Goal: Task Accomplishment & Management: Manage account settings

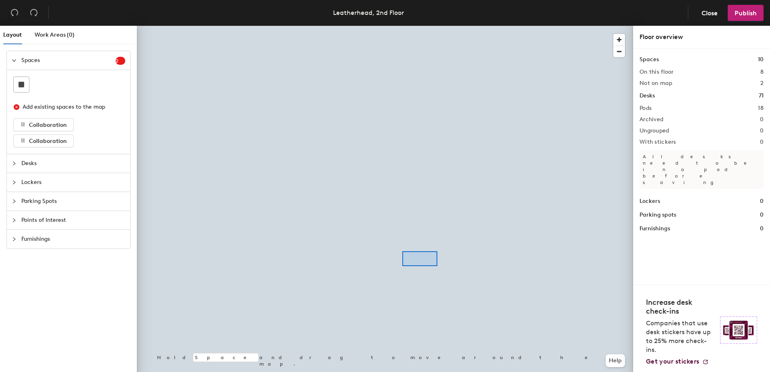
click at [402, 26] on div at bounding box center [385, 26] width 496 height 0
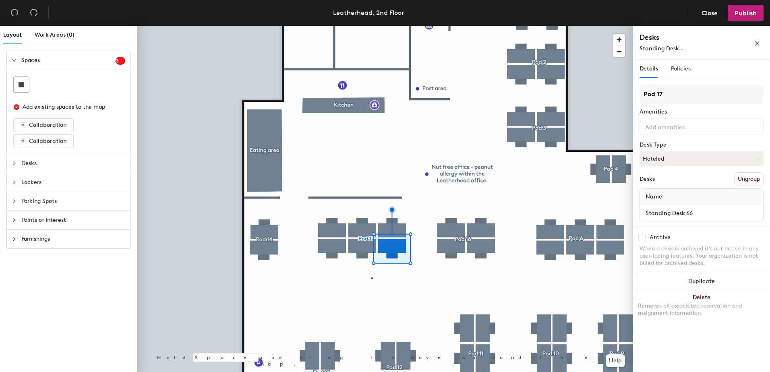
click at [371, 26] on div at bounding box center [385, 26] width 496 height 0
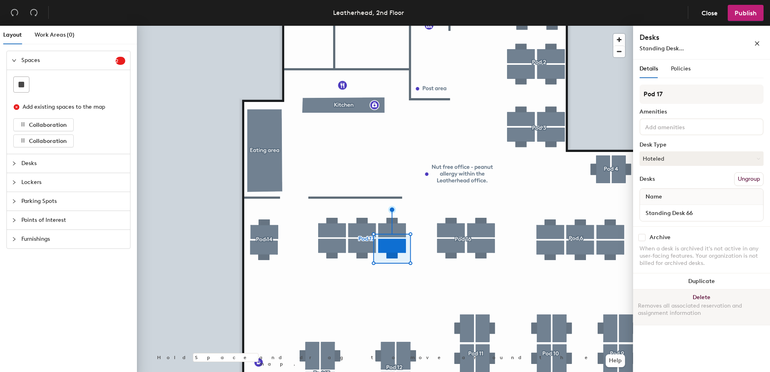
click at [696, 301] on button "Delete Removes all associated reservation and assignment information" at bounding box center [701, 306] width 137 height 35
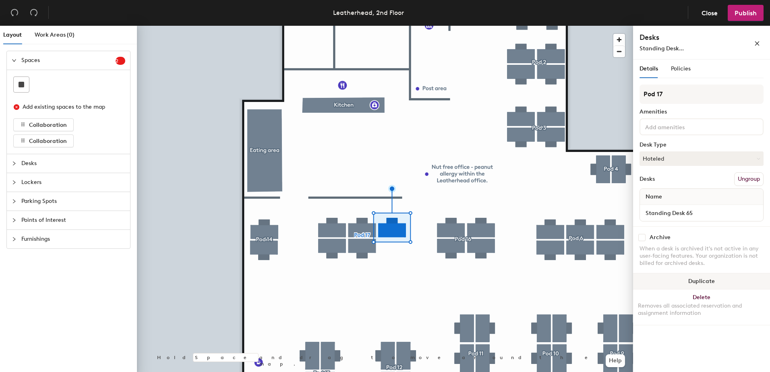
click at [694, 273] on button "Duplicate" at bounding box center [701, 281] width 137 height 16
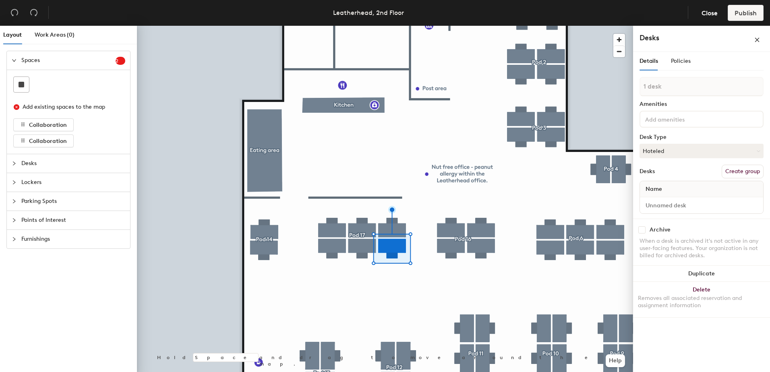
click at [383, 26] on div at bounding box center [385, 26] width 496 height 0
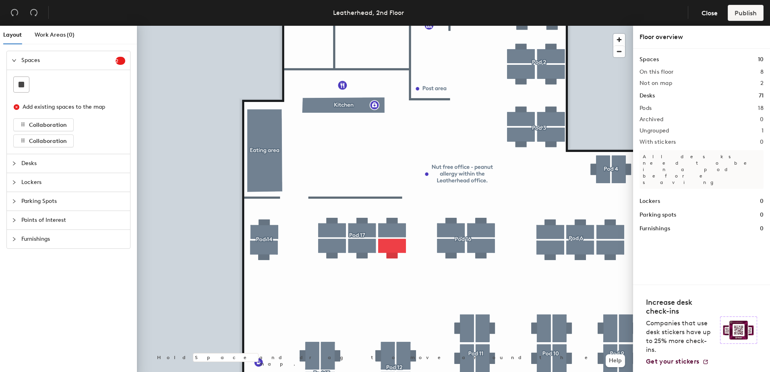
click at [388, 26] on div at bounding box center [385, 26] width 496 height 0
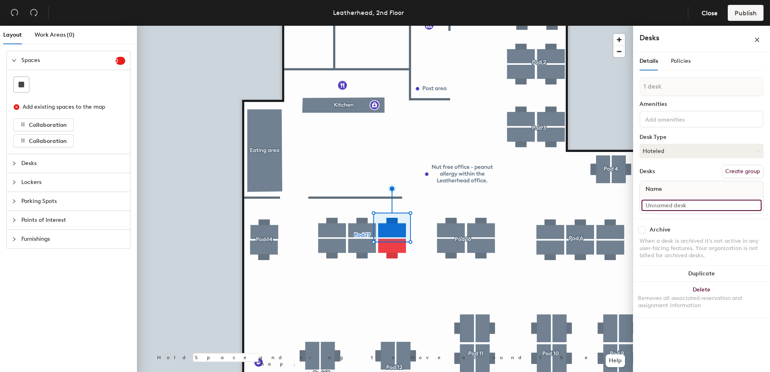
click at [692, 209] on input at bounding box center [701, 205] width 120 height 11
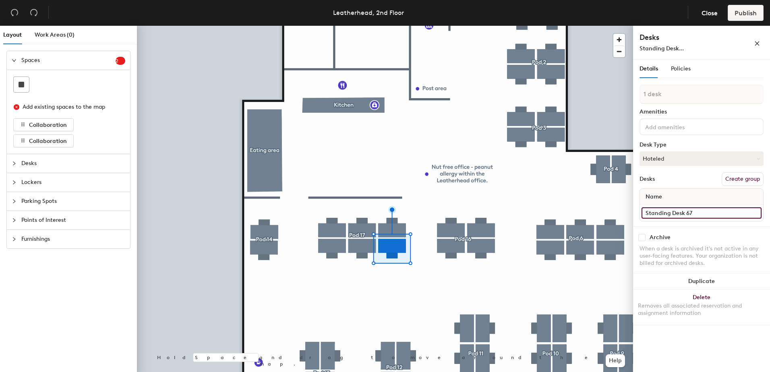
type input "Standing Desk 67"
click at [705, 217] on input "Standing Desk 67" at bounding box center [701, 212] width 120 height 11
click at [706, 211] on input "Standing Desk 67" at bounding box center [701, 212] width 120 height 11
type input "Standing Desk 66"
click at [719, 153] on button "Hoteled" at bounding box center [701, 158] width 124 height 14
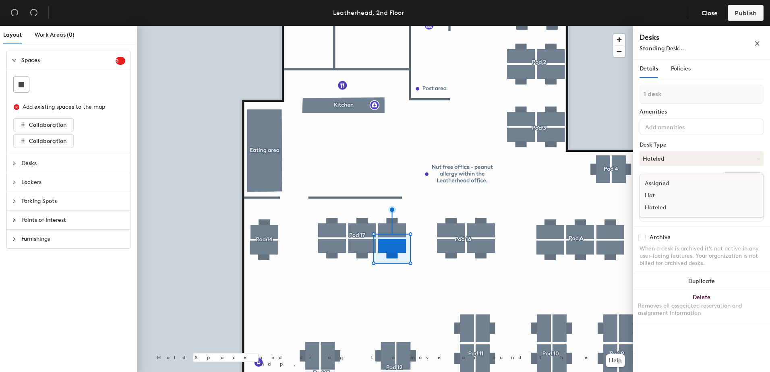
click at [668, 195] on div "Hot" at bounding box center [680, 196] width 81 height 12
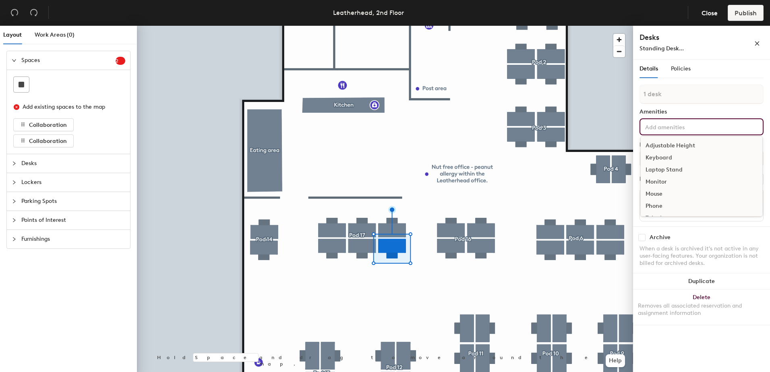
click at [687, 130] on input at bounding box center [679, 127] width 72 height 10
click at [663, 157] on div "Keyboard" at bounding box center [701, 158] width 122 height 12
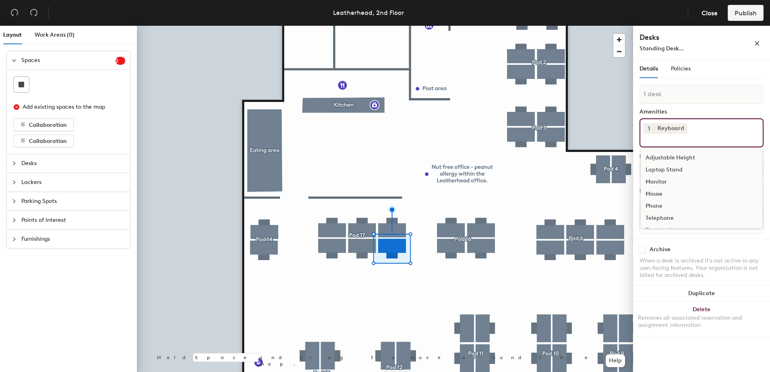
click at [699, 159] on div "Adjustable Height" at bounding box center [701, 158] width 122 height 12
click at [683, 181] on div "Mouse" at bounding box center [701, 182] width 122 height 12
click at [680, 205] on div "Two monitors" at bounding box center [701, 208] width 122 height 12
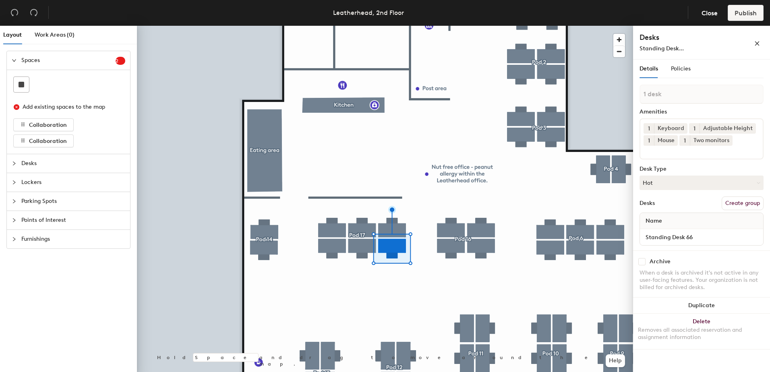
click at [683, 283] on div "When a desk is archived it's not active in any user-facing features. Your organ…" at bounding box center [701, 280] width 124 height 22
click at [741, 204] on button "Create group" at bounding box center [742, 203] width 42 height 14
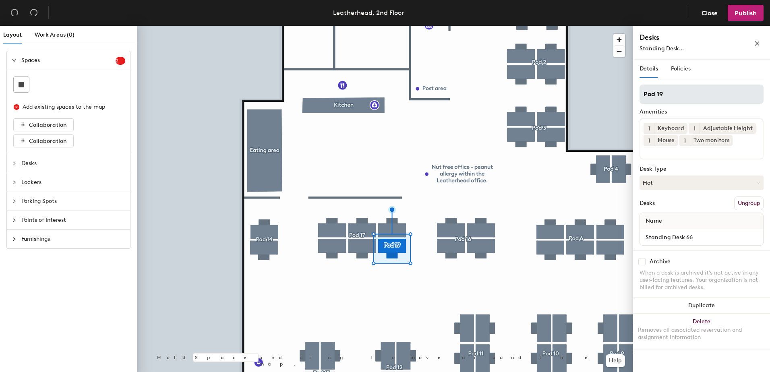
click at [664, 98] on input "Pod 19" at bounding box center [701, 94] width 124 height 19
type input "Pod 17"
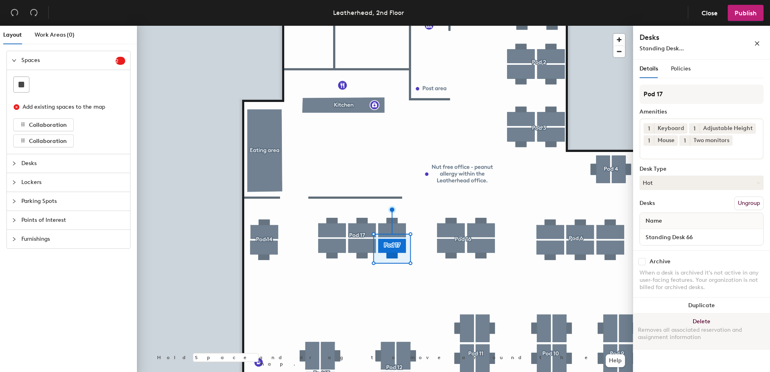
click at [699, 323] on button "Delete Removes all associated reservation and assignment information" at bounding box center [701, 331] width 137 height 35
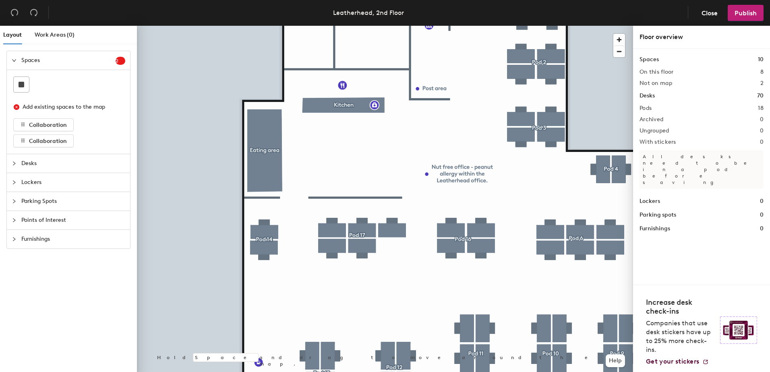
click at [365, 26] on div at bounding box center [385, 26] width 496 height 0
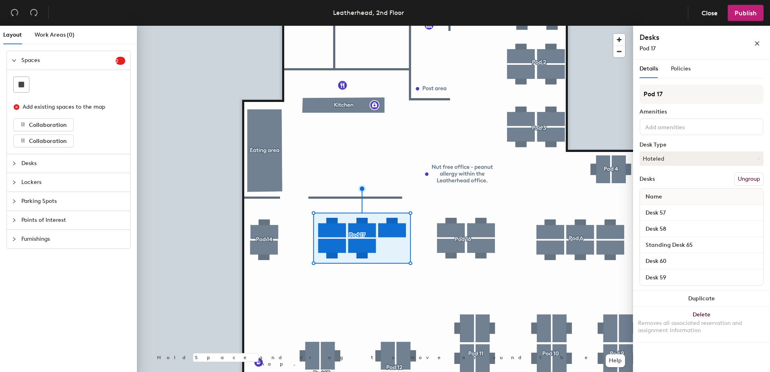
click at [46, 165] on span "Desks" at bounding box center [73, 163] width 104 height 19
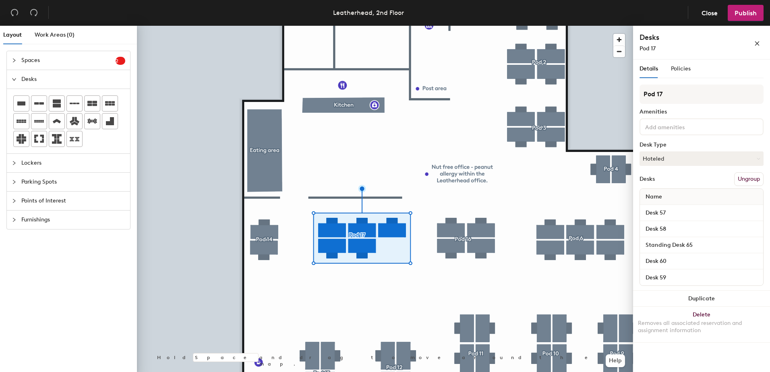
click at [50, 166] on span "Lockers" at bounding box center [73, 163] width 104 height 19
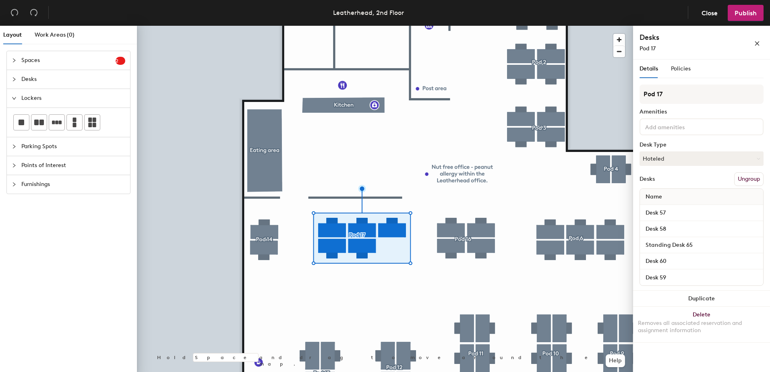
click at [33, 161] on span "Points of Interest" at bounding box center [73, 165] width 104 height 19
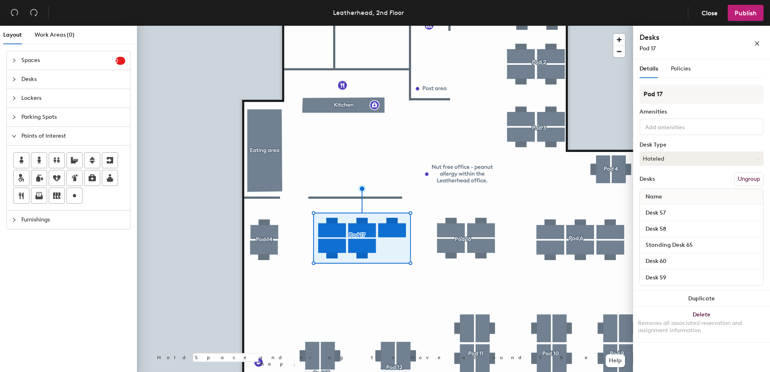
click at [28, 110] on span "Parking Spots" at bounding box center [73, 117] width 104 height 19
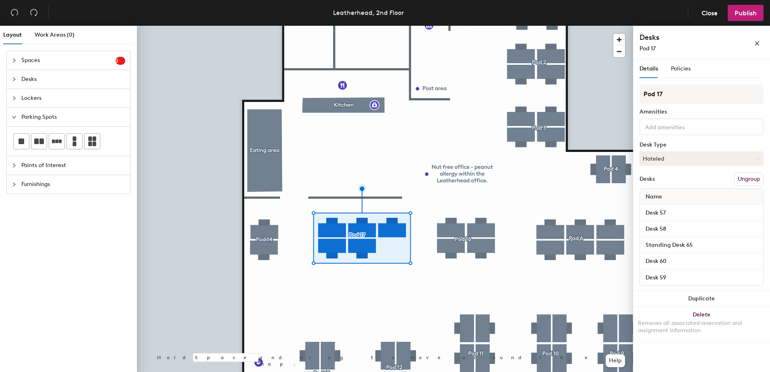
click at [34, 192] on span "Furnishings" at bounding box center [73, 184] width 104 height 19
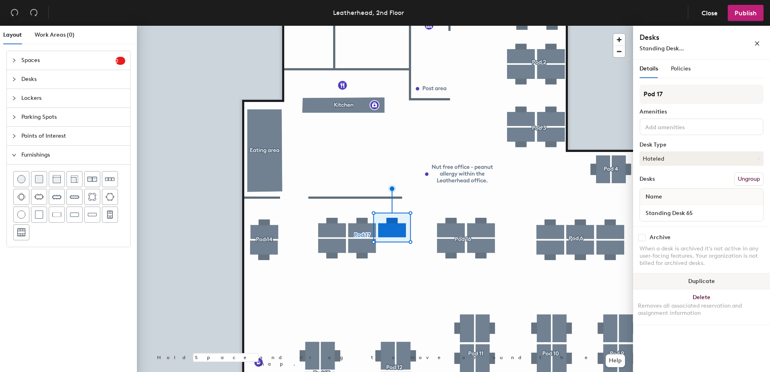
click at [701, 285] on button "Duplicate" at bounding box center [701, 281] width 137 height 16
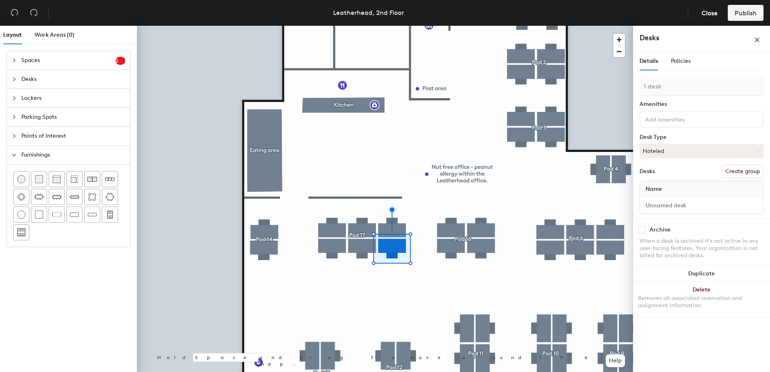
click at [696, 199] on div at bounding box center [701, 205] width 123 height 16
click at [691, 202] on input at bounding box center [701, 205] width 120 height 11
click at [657, 170] on div "Desks Create group" at bounding box center [701, 172] width 124 height 14
drag, startPoint x: 681, startPoint y: 69, endPoint x: 687, endPoint y: 60, distance: 10.2
click at [681, 68] on div "Policies" at bounding box center [681, 61] width 20 height 19
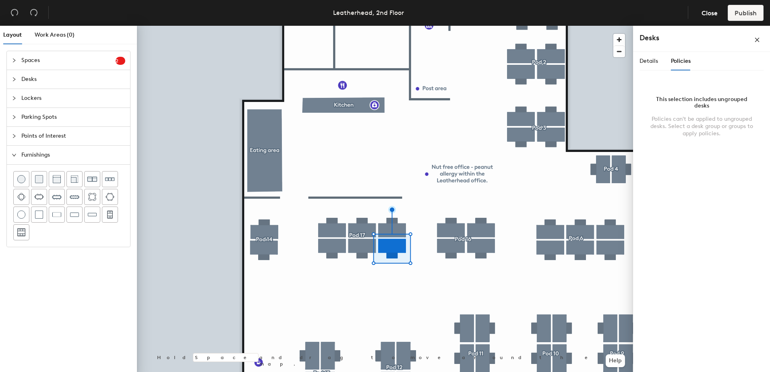
click at [660, 64] on div "Details Policies" at bounding box center [664, 61] width 51 height 19
click at [650, 62] on span "Details" at bounding box center [648, 61] width 19 height 7
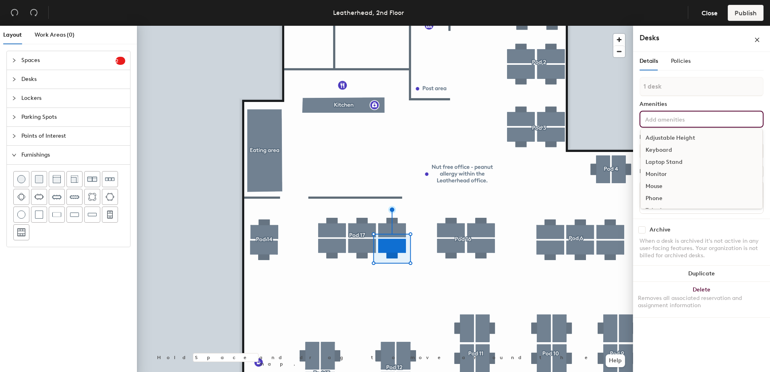
click at [687, 121] on input at bounding box center [679, 119] width 72 height 10
click at [677, 140] on div "Adjustable Height" at bounding box center [701, 138] width 122 height 12
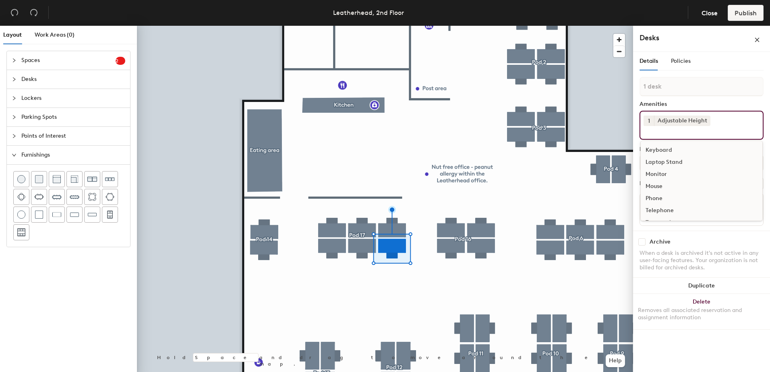
click at [673, 148] on div "Keyboard" at bounding box center [701, 150] width 122 height 12
click at [671, 206] on div "Two monitors" at bounding box center [701, 210] width 122 height 12
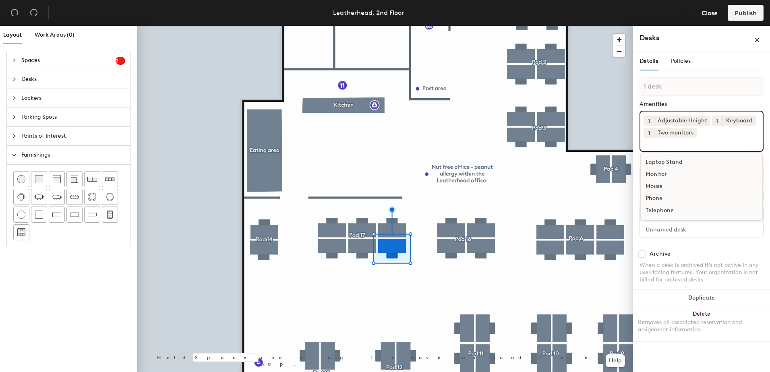
click at [666, 186] on div "Mouse" at bounding box center [701, 186] width 122 height 12
click at [695, 148] on div "1 Adjustable Height 1 Keyboard 1 Two monitors 1 Mouse Laptop Stand Monitor Phon…" at bounding box center [701, 131] width 124 height 41
click at [705, 352] on div "Details Policies 1 desk Amenities 1 Adjustable Height 1 Keyboard 1 Two monitors…" at bounding box center [701, 213] width 137 height 323
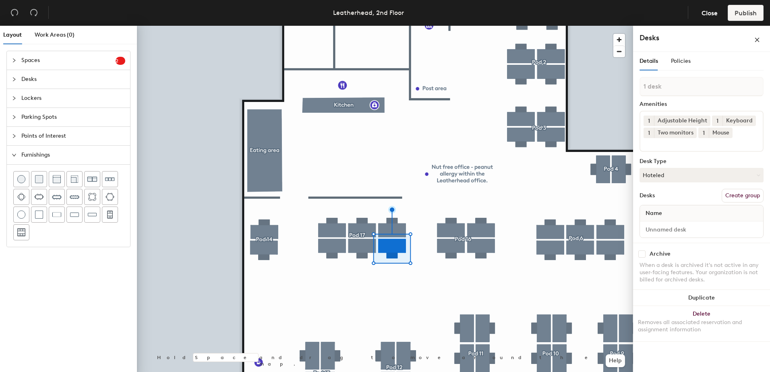
click at [694, 236] on div at bounding box center [701, 229] width 123 height 16
click at [692, 231] on input at bounding box center [701, 229] width 120 height 11
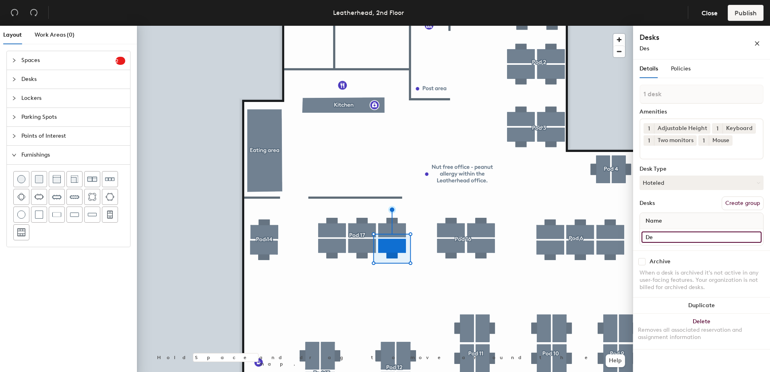
type input "D"
type input "Standing Desk 66"
click at [688, 76] on div "Policies" at bounding box center [681, 69] width 20 height 19
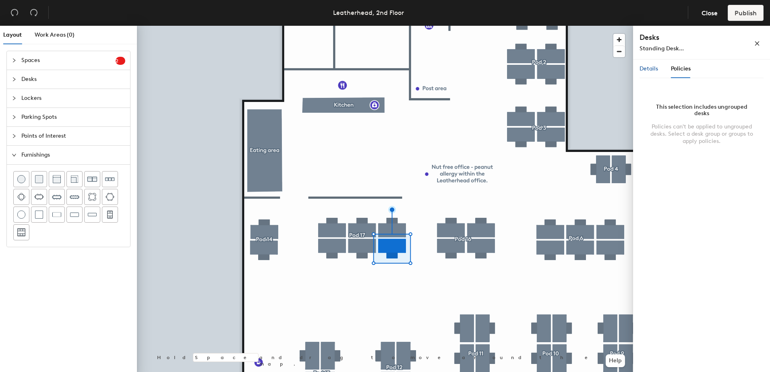
click at [653, 69] on span "Details" at bounding box center [648, 68] width 19 height 7
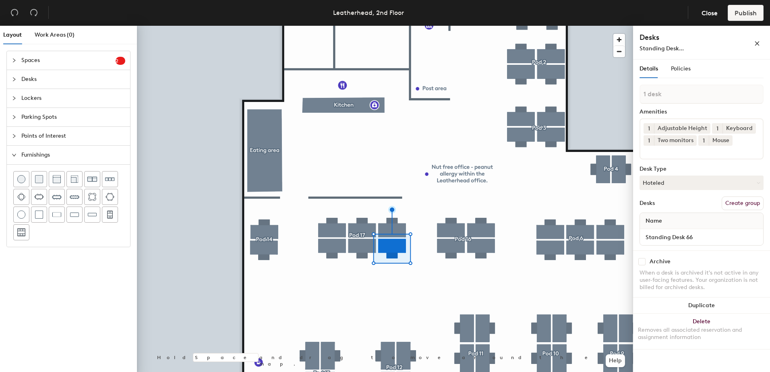
click at [678, 205] on div "Desks Create group" at bounding box center [701, 203] width 124 height 14
click at [87, 58] on span "Spaces" at bounding box center [68, 60] width 94 height 19
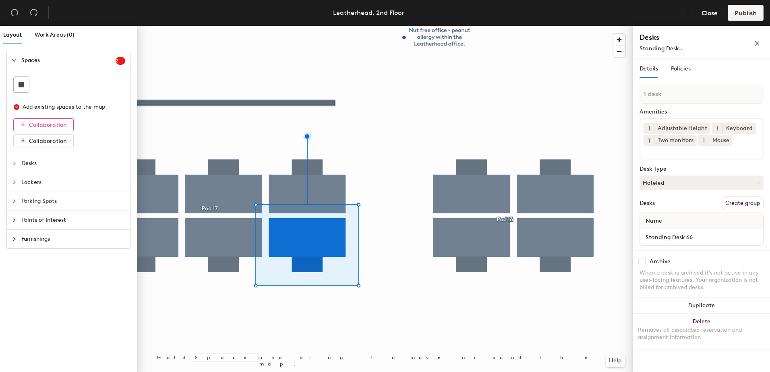
click at [27, 124] on button "Collaboration" at bounding box center [43, 124] width 60 height 13
click at [253, 26] on div at bounding box center [385, 26] width 496 height 0
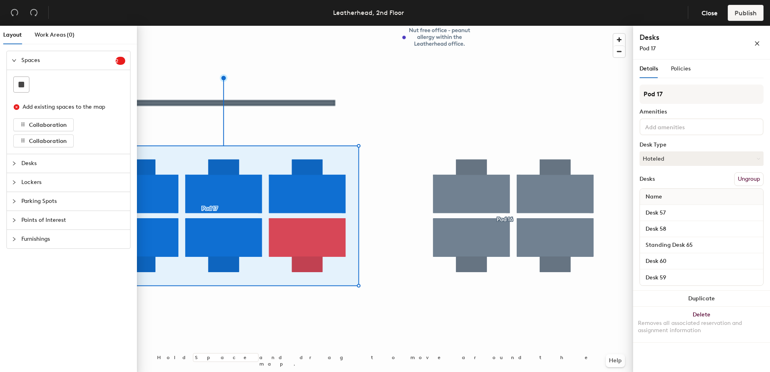
drag, startPoint x: 111, startPoint y: 60, endPoint x: 105, endPoint y: 62, distance: 6.2
click at [112, 60] on span "Spaces" at bounding box center [68, 60] width 94 height 19
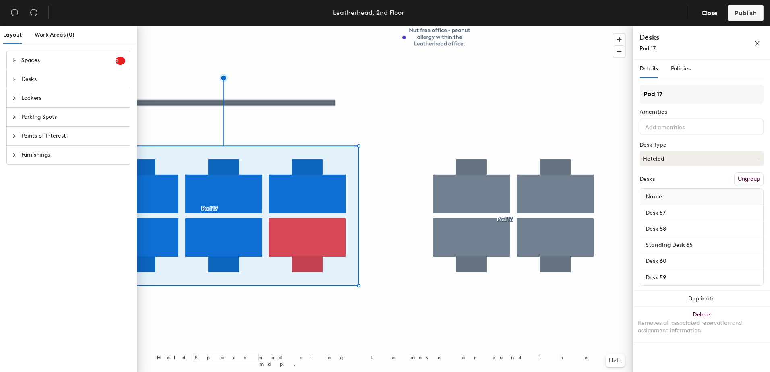
click at [47, 64] on span "Spaces" at bounding box center [68, 60] width 94 height 19
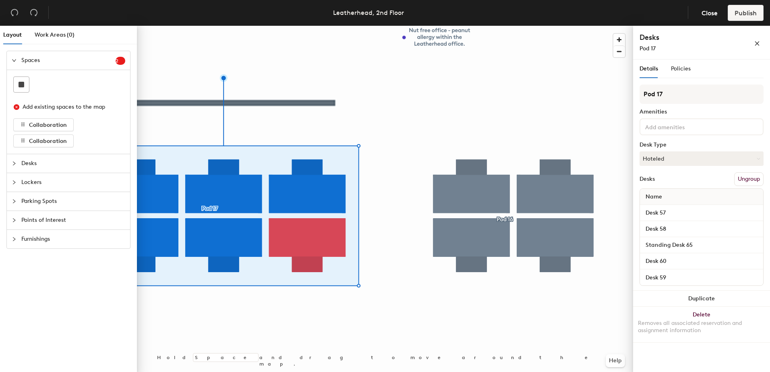
click at [17, 107] on icon "close-circle" at bounding box center [17, 107] width 6 height 6
drag, startPoint x: 17, startPoint y: 107, endPoint x: 66, endPoint y: 115, distance: 49.7
click at [66, 115] on div "Add existing spaces to the map Collaboration Collaboration" at bounding box center [68, 123] width 110 height 48
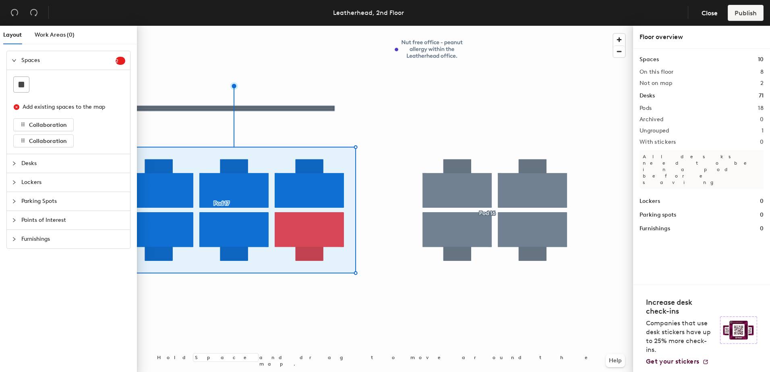
click at [304, 26] on div at bounding box center [385, 26] width 496 height 0
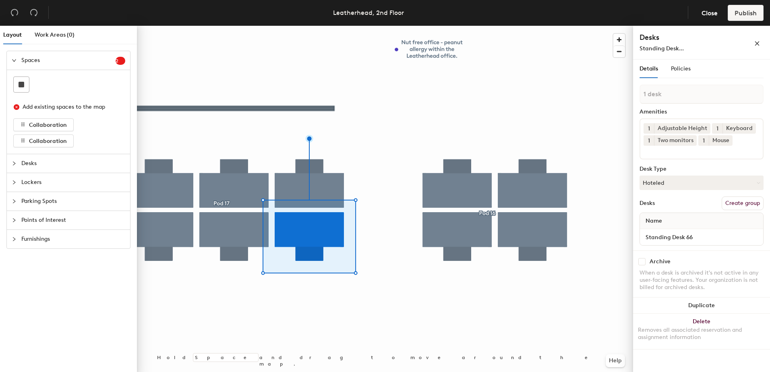
click at [750, 207] on button "Create group" at bounding box center [742, 203] width 42 height 14
click at [747, 206] on button "Ungroup" at bounding box center [748, 203] width 29 height 14
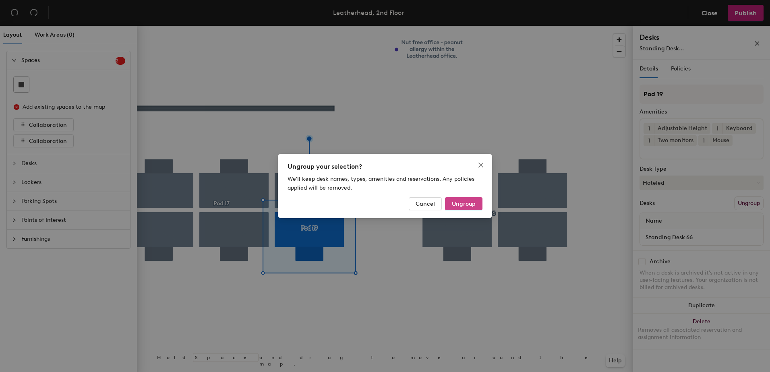
click at [463, 206] on span "Ungroup" at bounding box center [464, 203] width 24 height 7
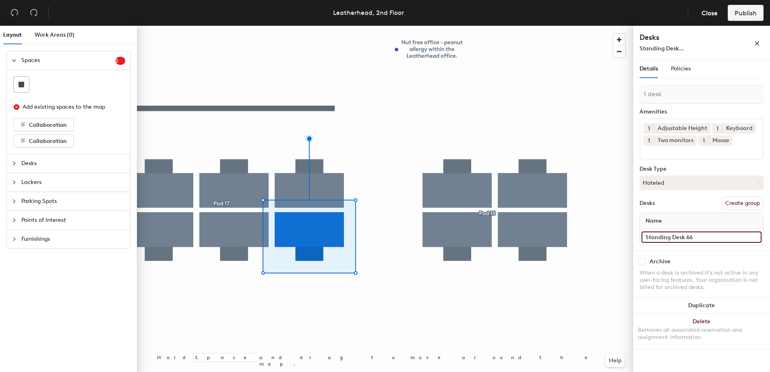
click at [710, 235] on input "Standing Desk 66" at bounding box center [701, 236] width 120 height 11
click at [751, 239] on input "Standing Desk 66" at bounding box center [701, 236] width 120 height 11
click at [754, 256] on div "Archive When a desk is archived it's not active in any user-facing features. Yo…" at bounding box center [701, 275] width 137 height 50
click at [756, 238] on input "Standing Desk 66" at bounding box center [701, 236] width 120 height 11
click at [755, 238] on input "Standing Desk 66" at bounding box center [701, 236] width 120 height 11
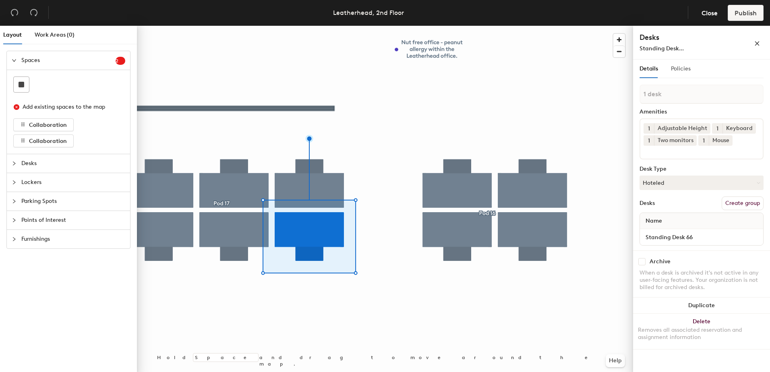
click at [680, 64] on div "Policies" at bounding box center [681, 69] width 20 height 19
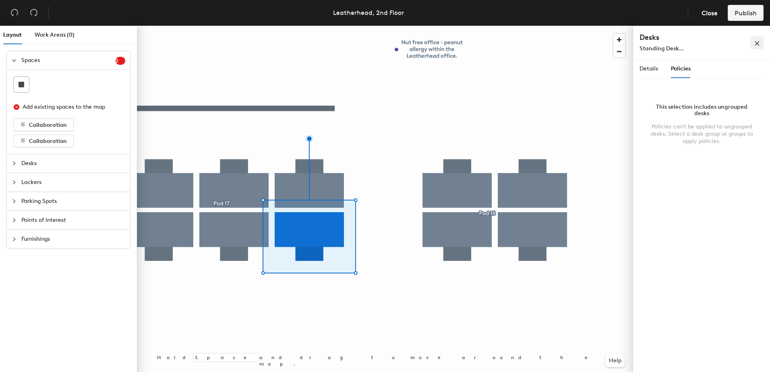
click at [753, 44] on button "button" at bounding box center [756, 42] width 13 height 13
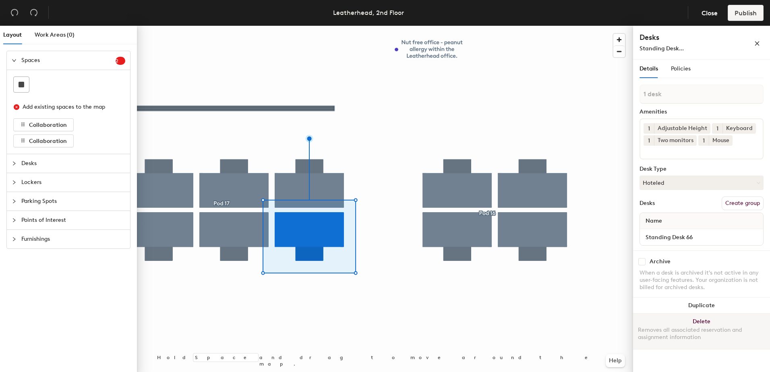
click at [689, 316] on button "Delete Removes all associated reservation and assignment information" at bounding box center [701, 331] width 137 height 35
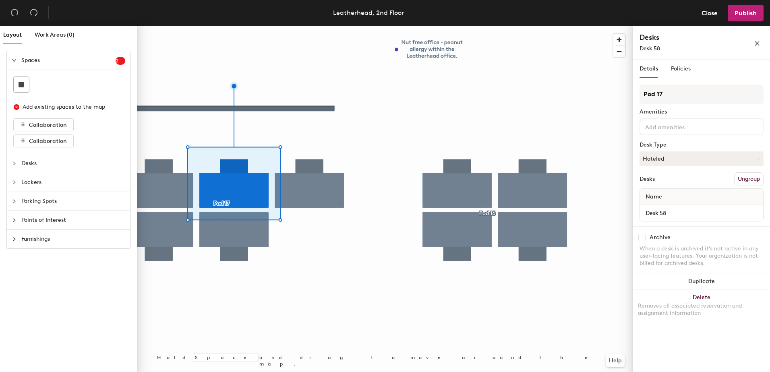
click at [275, 26] on div at bounding box center [385, 26] width 496 height 0
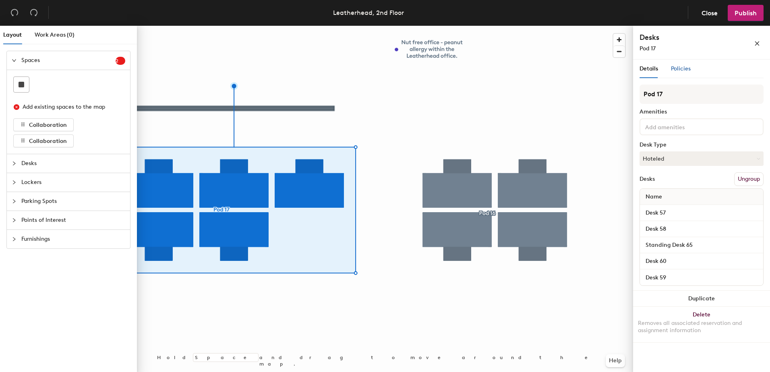
click at [681, 70] on span "Policies" at bounding box center [681, 68] width 20 height 7
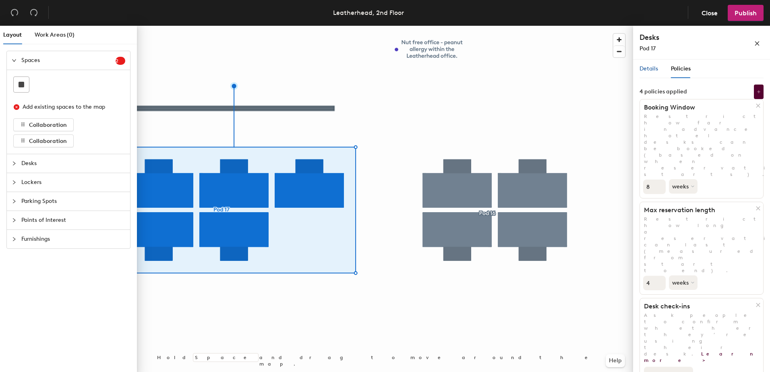
click at [656, 67] on span "Details" at bounding box center [648, 68] width 19 height 7
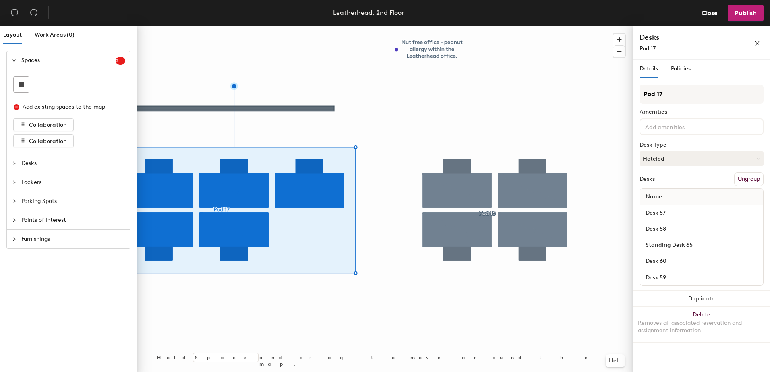
click at [52, 166] on span "Desks" at bounding box center [73, 163] width 104 height 19
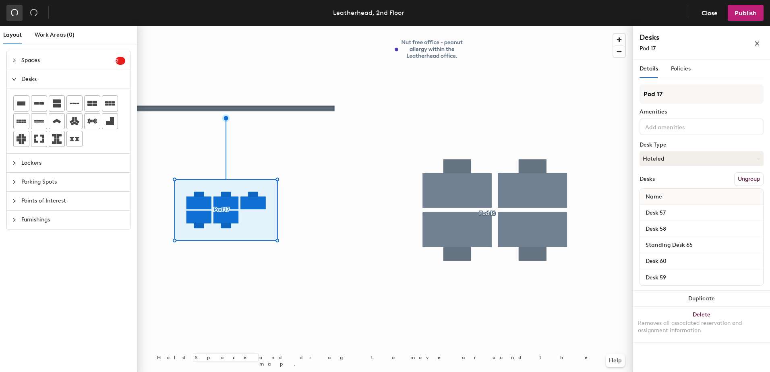
click at [14, 14] on icon "undo" at bounding box center [14, 12] width 8 height 8
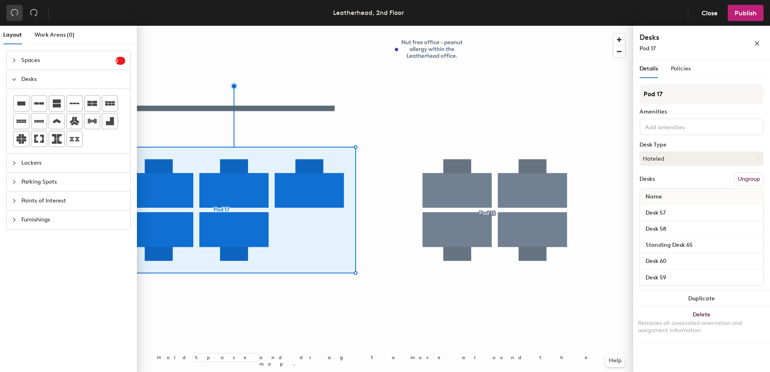
click at [17, 21] on button "button" at bounding box center [14, 13] width 16 height 16
click at [15, 17] on span "button" at bounding box center [14, 12] width 8 height 9
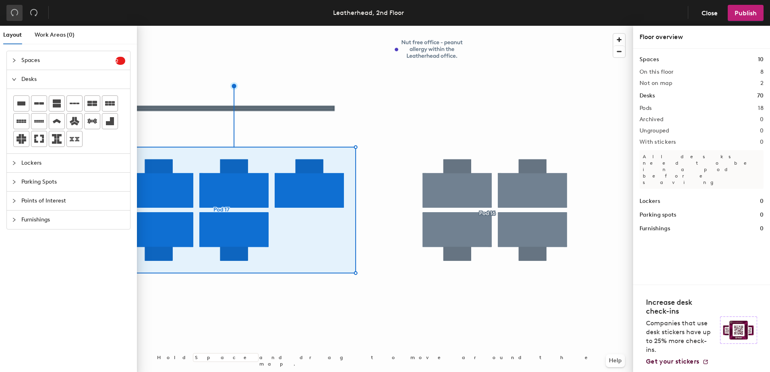
click at [15, 17] on span "button" at bounding box center [14, 12] width 8 height 9
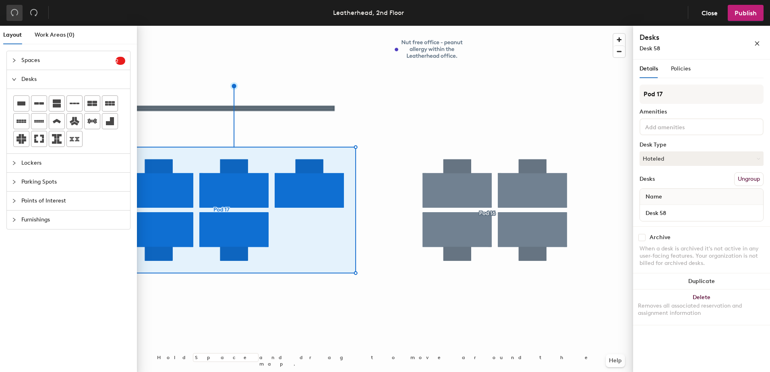
click at [15, 17] on span "button" at bounding box center [14, 12] width 8 height 9
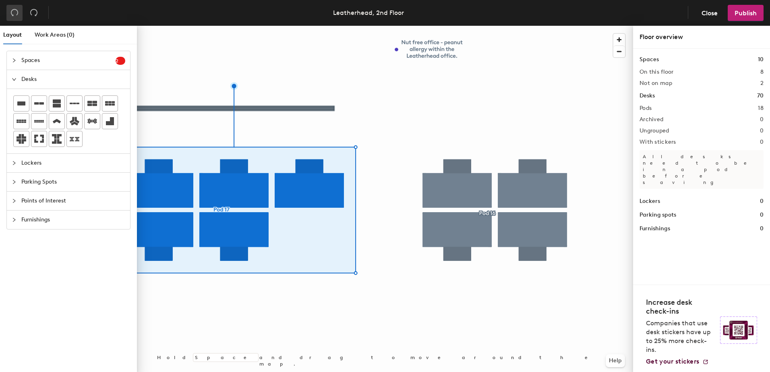
click at [15, 17] on span "button" at bounding box center [14, 12] width 8 height 9
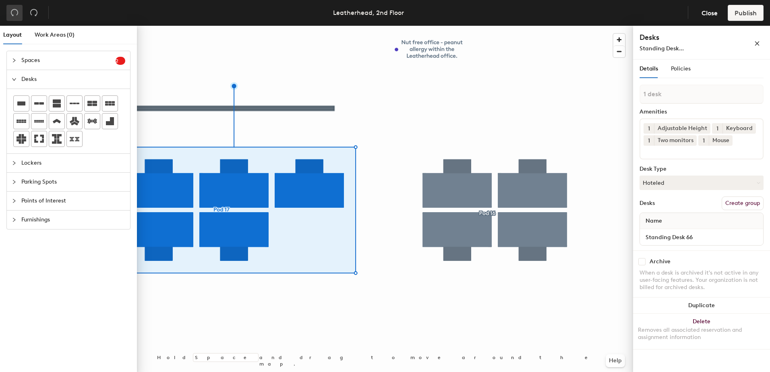
click at [15, 17] on span "button" at bounding box center [14, 12] width 8 height 9
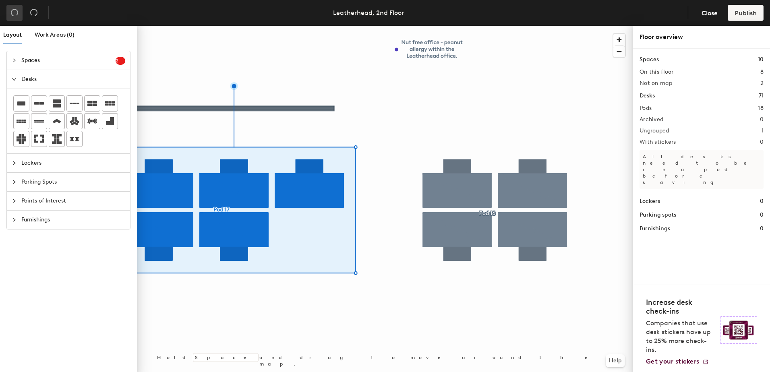
click at [15, 17] on span "button" at bounding box center [14, 12] width 8 height 9
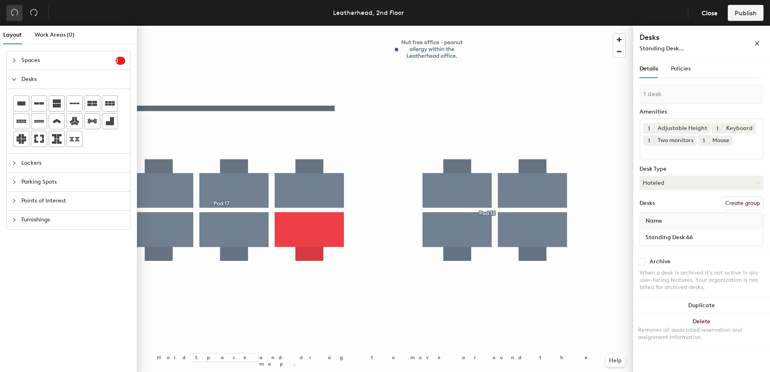
click at [15, 17] on span "button" at bounding box center [14, 12] width 8 height 9
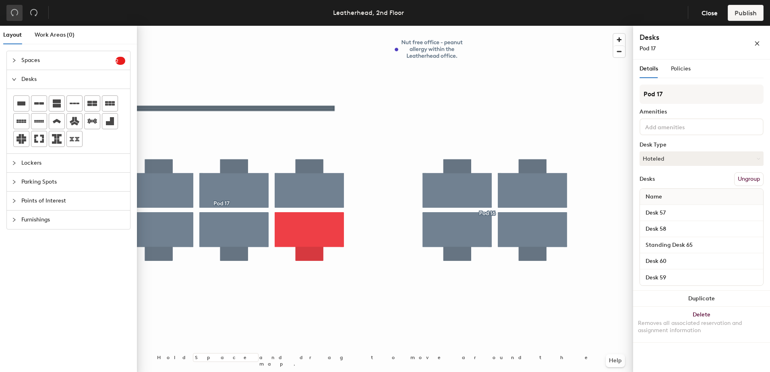
click at [15, 17] on span "button" at bounding box center [14, 12] width 8 height 9
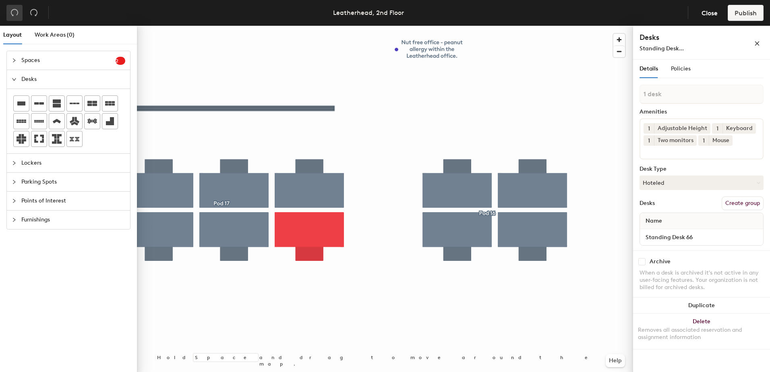
click at [15, 17] on span "button" at bounding box center [14, 12] width 8 height 9
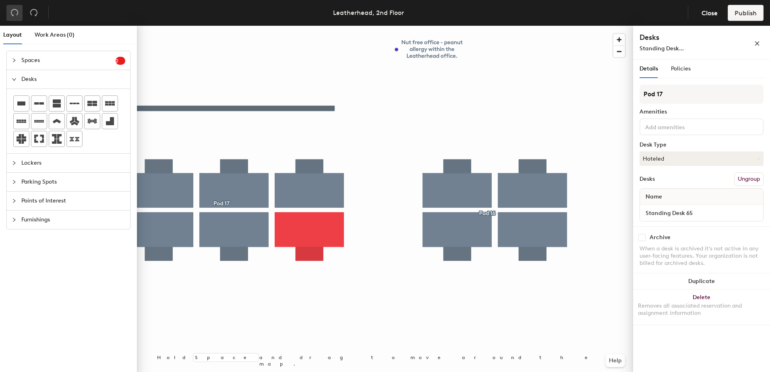
click at [15, 17] on span "button" at bounding box center [14, 12] width 8 height 9
click at [15, 17] on button "button" at bounding box center [14, 13] width 16 height 16
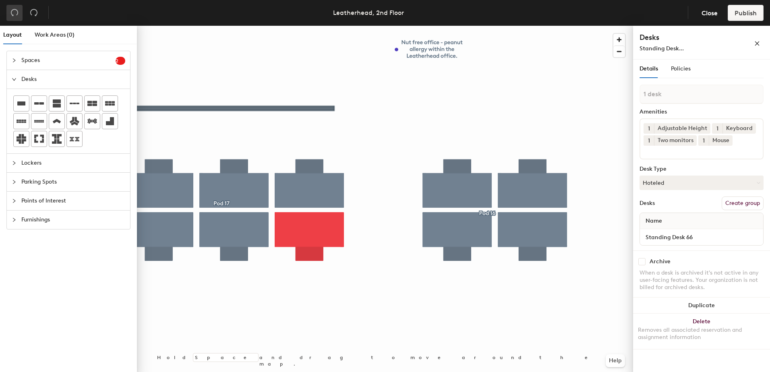
click at [15, 17] on button "button" at bounding box center [14, 13] width 16 height 16
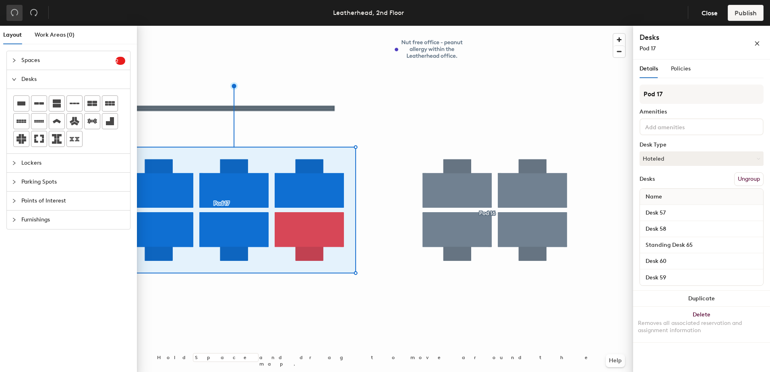
click at [15, 17] on button "button" at bounding box center [14, 13] width 16 height 16
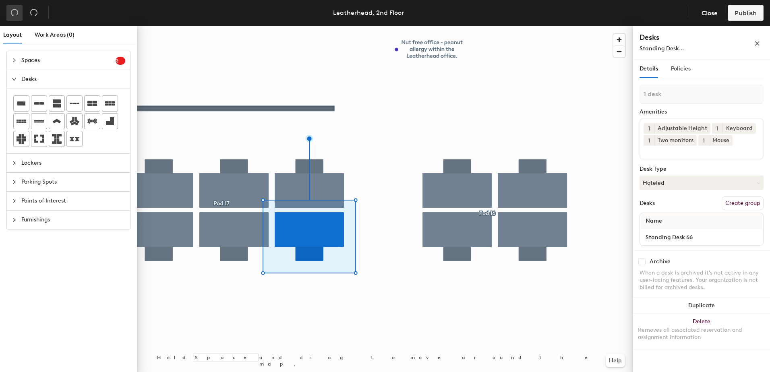
click at [15, 17] on button "button" at bounding box center [14, 13] width 16 height 16
click at [13, 9] on icon "undo" at bounding box center [14, 12] width 8 height 8
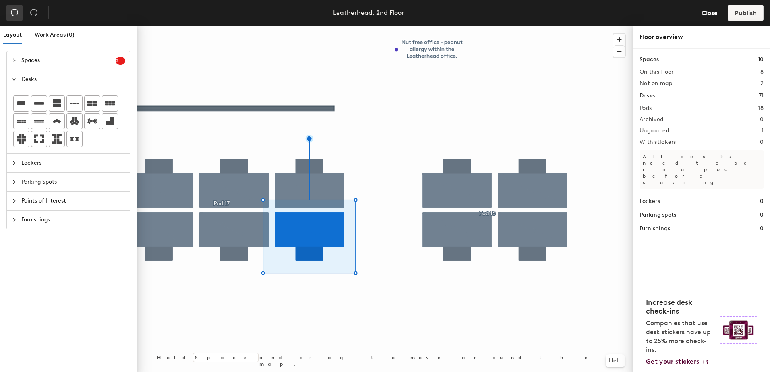
click at [13, 9] on icon "undo" at bounding box center [14, 12] width 8 height 8
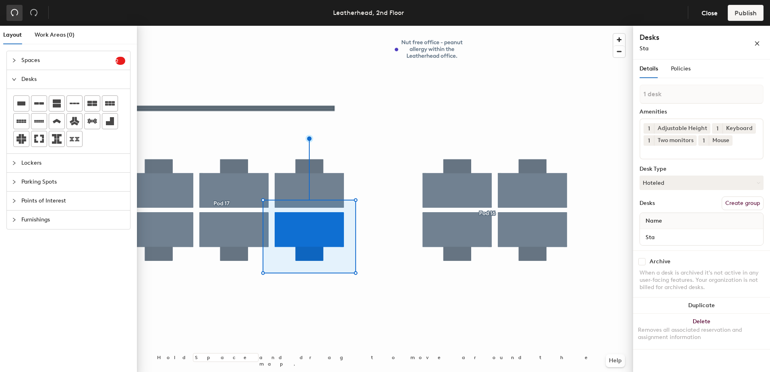
click at [13, 10] on icon "undo" at bounding box center [14, 12] width 8 height 8
click at [13, 10] on icon "undo" at bounding box center [14, 12] width 7 height 7
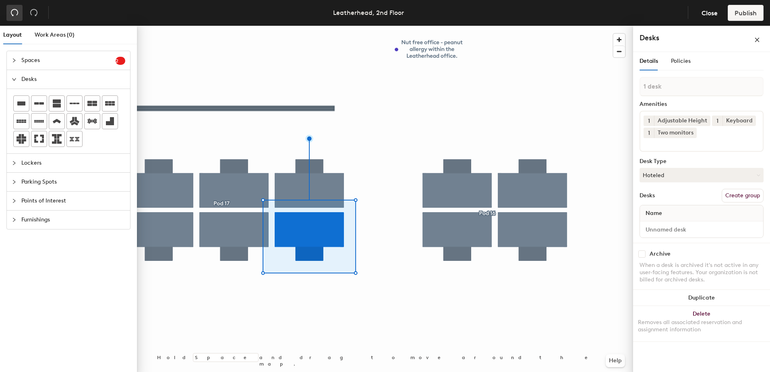
click at [14, 10] on icon "undo" at bounding box center [14, 12] width 7 height 7
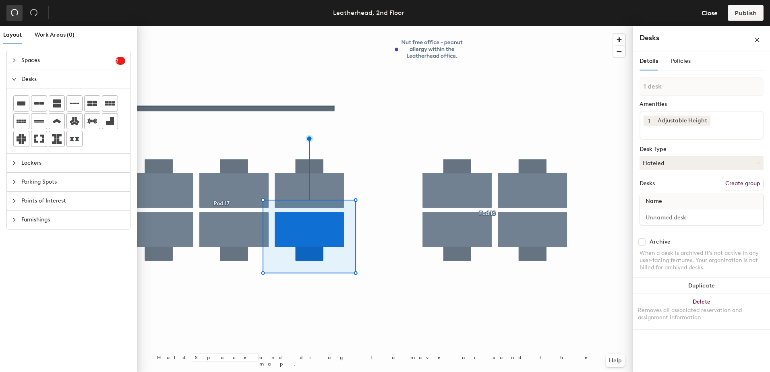
click at [14, 10] on icon "undo" at bounding box center [14, 12] width 7 height 7
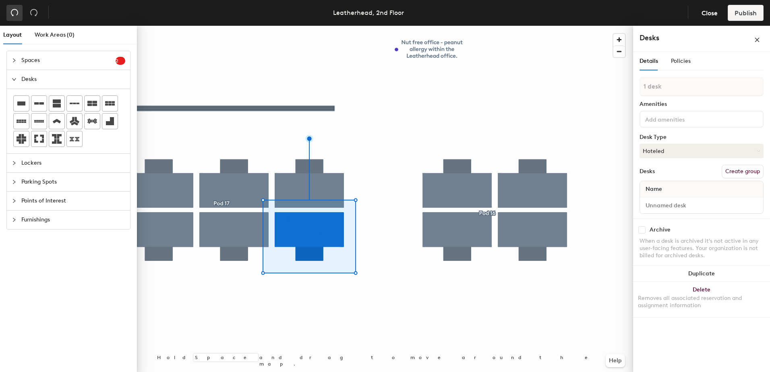
click at [14, 10] on icon "undo" at bounding box center [14, 12] width 7 height 7
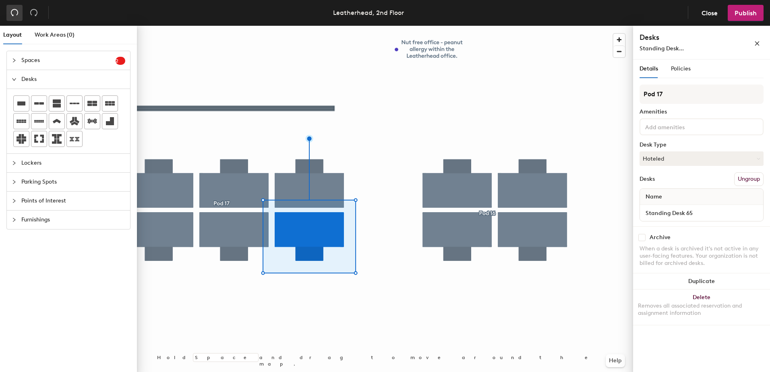
click at [14, 10] on icon "undo" at bounding box center [14, 12] width 7 height 7
click at [15, 11] on icon "undo" at bounding box center [14, 12] width 8 height 8
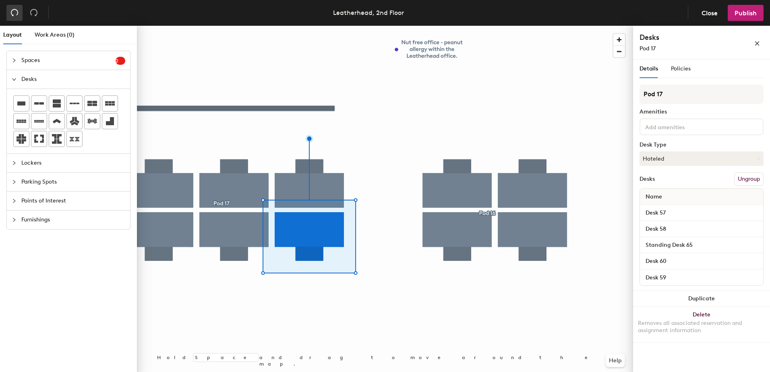
click at [15, 11] on icon "undo" at bounding box center [14, 12] width 8 height 8
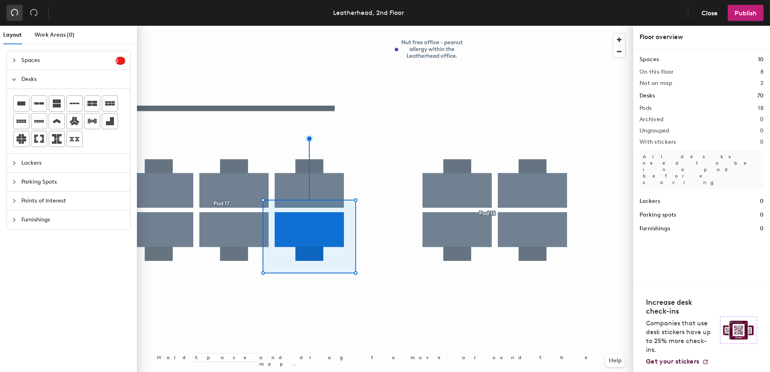
click at [15, 11] on icon "undo" at bounding box center [14, 12] width 8 height 8
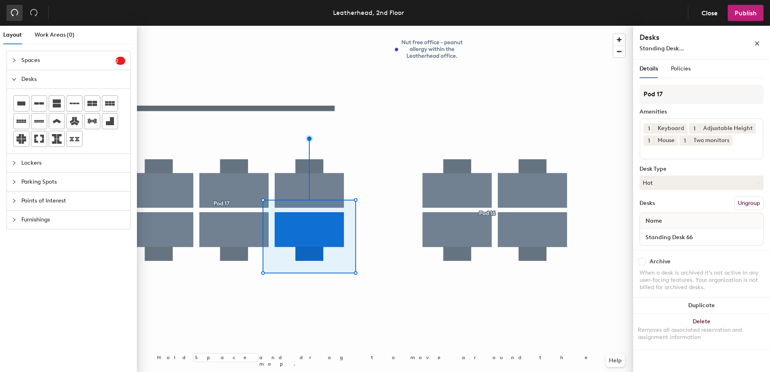
click at [15, 11] on icon "undo" at bounding box center [14, 12] width 8 height 8
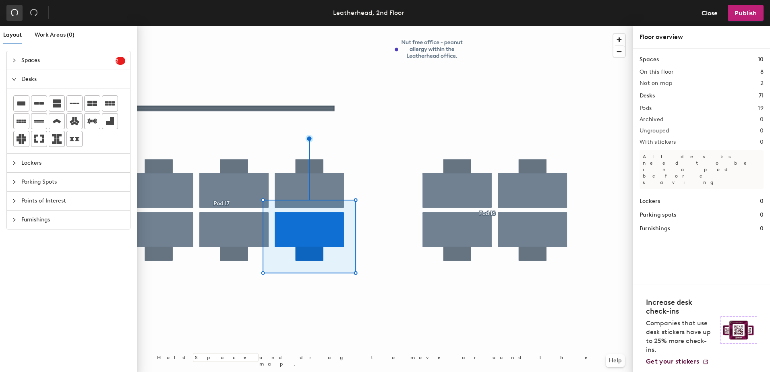
click at [15, 11] on icon "undo" at bounding box center [14, 12] width 8 height 8
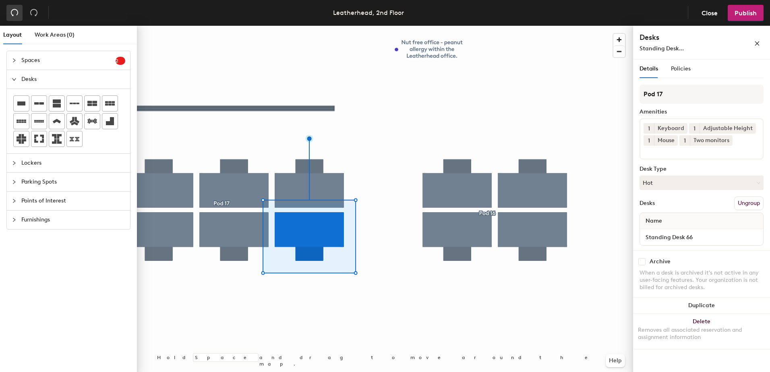
click at [15, 11] on icon "undo" at bounding box center [14, 12] width 8 height 8
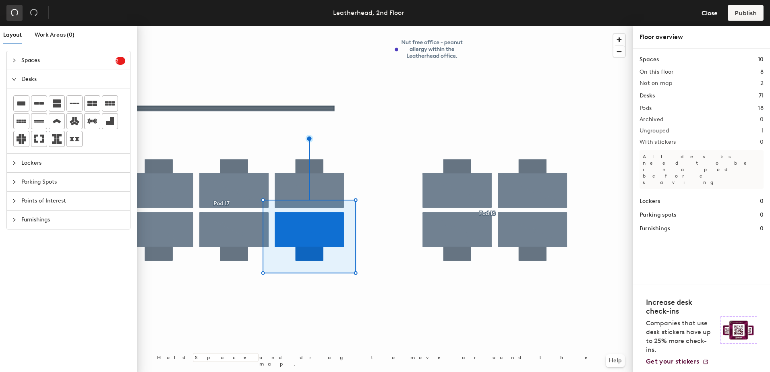
click at [15, 11] on icon "undo" at bounding box center [14, 12] width 8 height 8
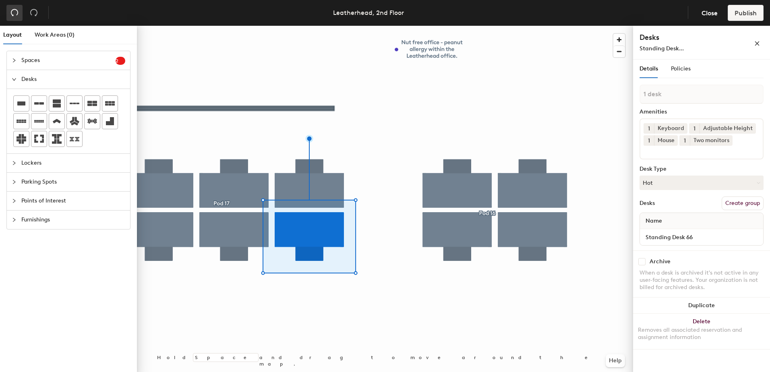
click at [15, 11] on icon "undo" at bounding box center [14, 12] width 8 height 8
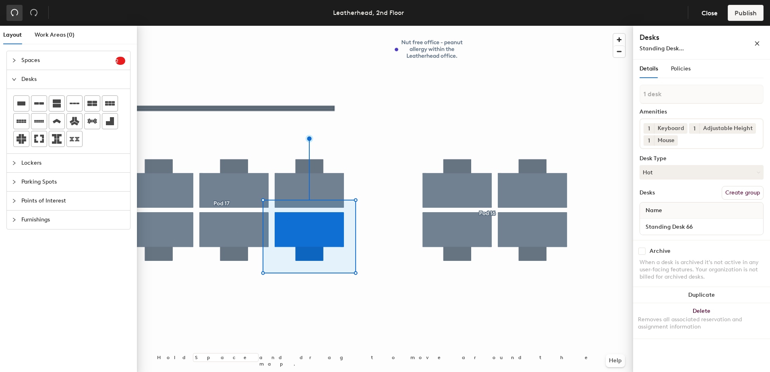
click at [15, 11] on icon "undo" at bounding box center [14, 12] width 8 height 8
click at [15, 12] on icon "undo" at bounding box center [14, 12] width 8 height 8
click at [706, 128] on div "1 Keyboard" at bounding box center [701, 132] width 124 height 29
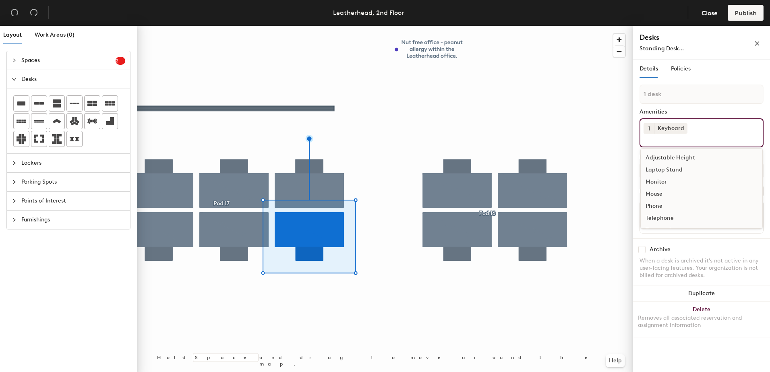
click at [659, 196] on div "Mouse" at bounding box center [701, 194] width 122 height 12
click at [682, 156] on div "Adjustable Height" at bounding box center [701, 158] width 122 height 12
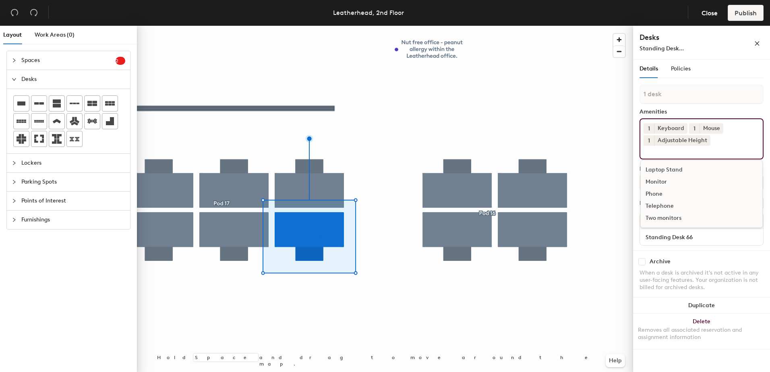
click at [679, 219] on div "Two monitors" at bounding box center [701, 218] width 122 height 12
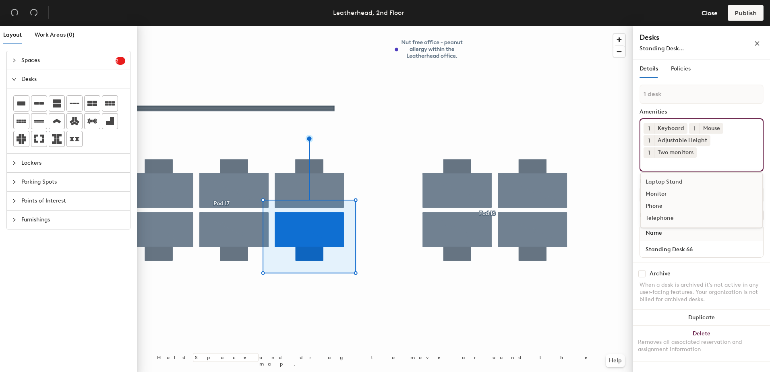
click at [657, 296] on div "When a desk is archived it's not active in any user-facing features. Your organ…" at bounding box center [701, 292] width 124 height 22
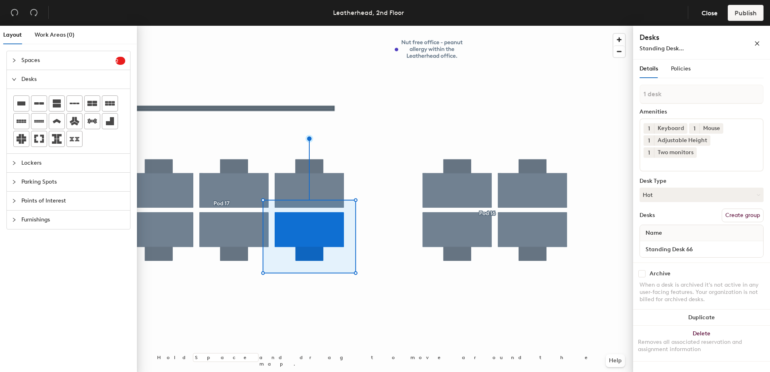
click at [728, 216] on button "Create group" at bounding box center [742, 216] width 42 height 14
type input "Pod 17"
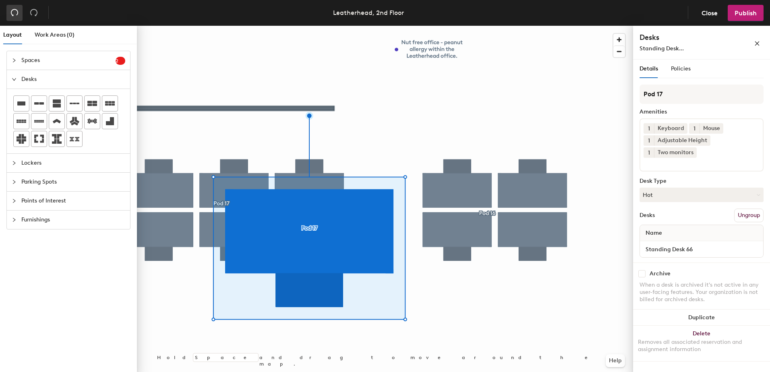
click at [13, 12] on icon "undo" at bounding box center [14, 12] width 8 height 8
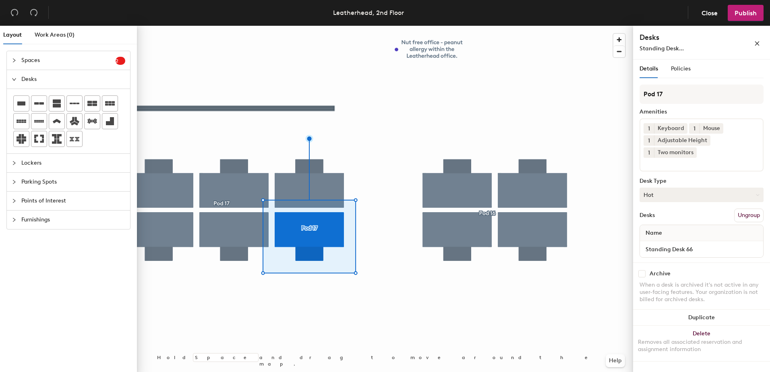
click at [693, 197] on button "Hot" at bounding box center [701, 195] width 124 height 14
click at [692, 69] on div "Details Policies" at bounding box center [701, 69] width 124 height 19
click at [681, 66] on span "Policies" at bounding box center [681, 68] width 20 height 7
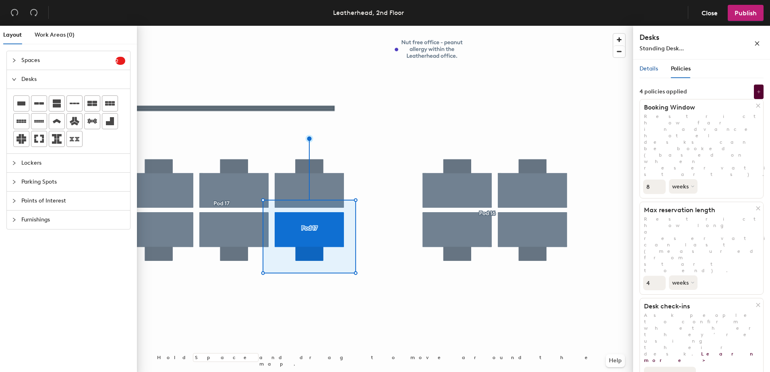
click at [657, 66] on span "Details" at bounding box center [648, 68] width 19 height 7
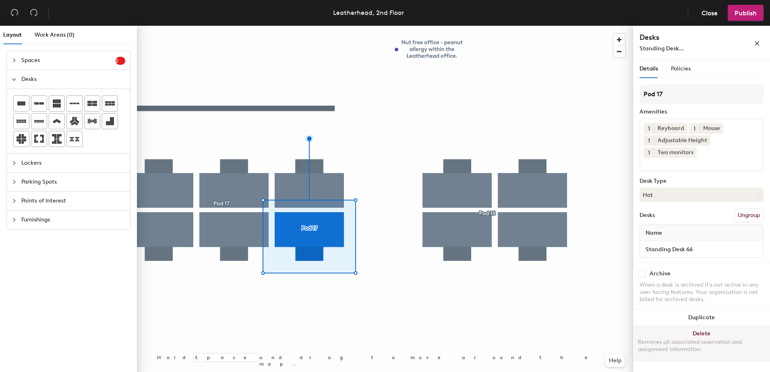
click at [702, 327] on button "Delete Removes all associated reservation and assignment information" at bounding box center [701, 343] width 137 height 35
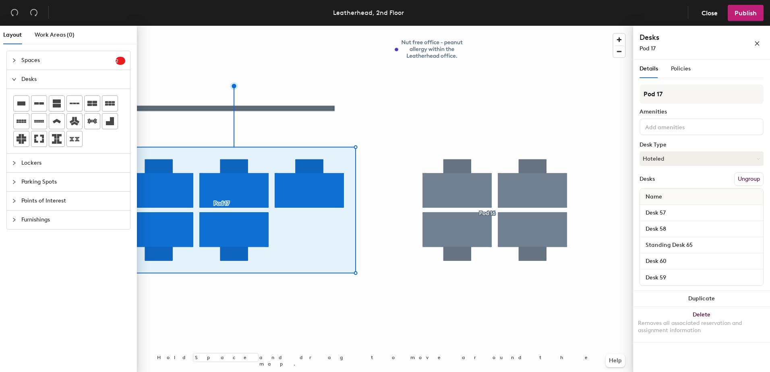
click at [308, 232] on div "Layout Work Areas (0) Spaces 2 Add existing spaces to the map Collaboration Col…" at bounding box center [385, 200] width 770 height 349
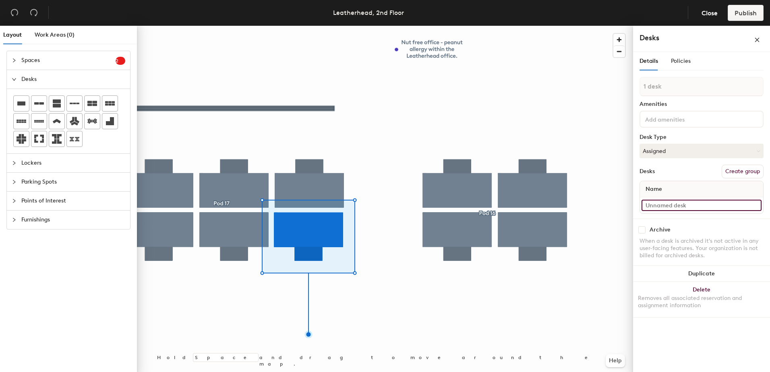
click at [731, 206] on input at bounding box center [701, 205] width 120 height 11
click at [679, 65] on div "Policies" at bounding box center [681, 61] width 20 height 9
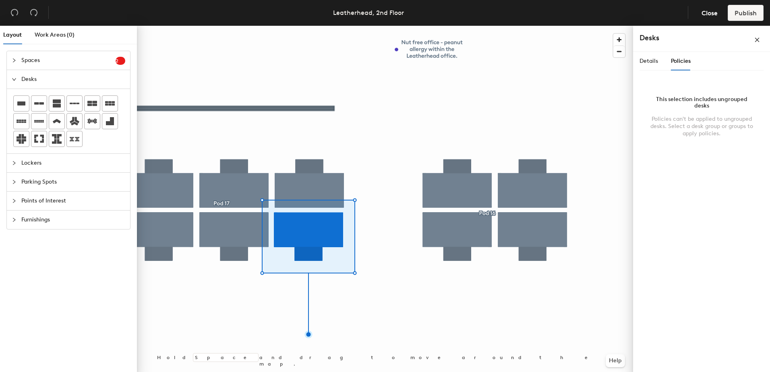
click at [765, 36] on div "Desks" at bounding box center [701, 39] width 137 height 26
click at [764, 37] on div "Desks" at bounding box center [701, 39] width 137 height 26
click at [758, 40] on icon "close" at bounding box center [757, 39] width 4 height 4
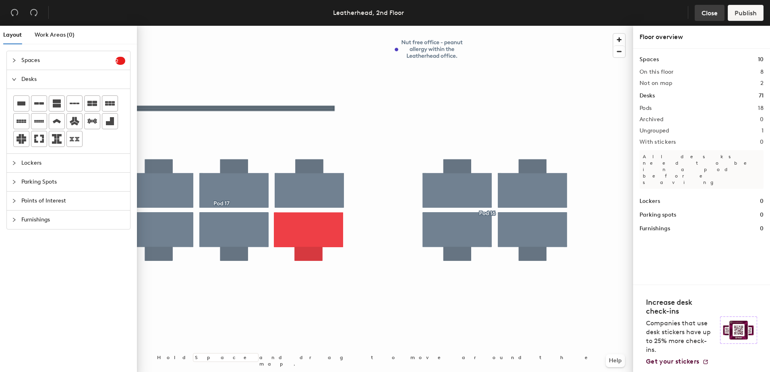
click at [712, 12] on span "Close" at bounding box center [709, 13] width 16 height 8
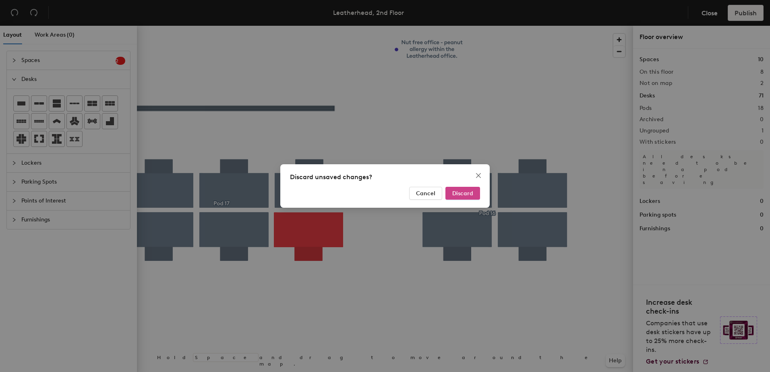
click at [464, 190] on span "Discard" at bounding box center [462, 193] width 21 height 7
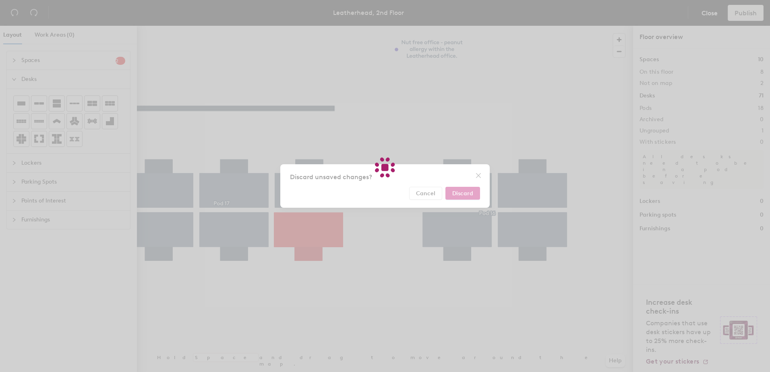
click at [467, 195] on div at bounding box center [385, 186] width 770 height 372
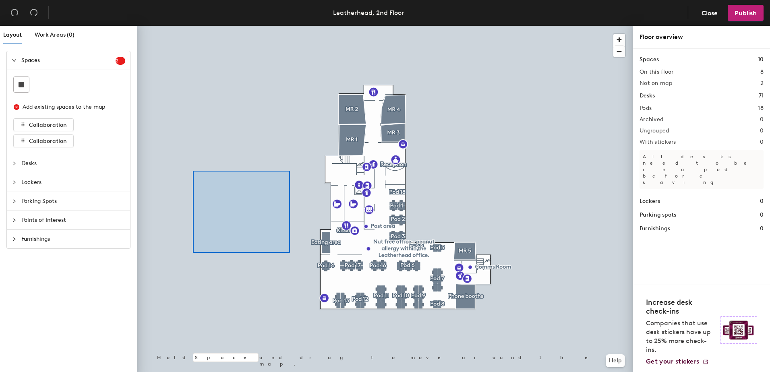
click at [178, 26] on div at bounding box center [385, 26] width 496 height 0
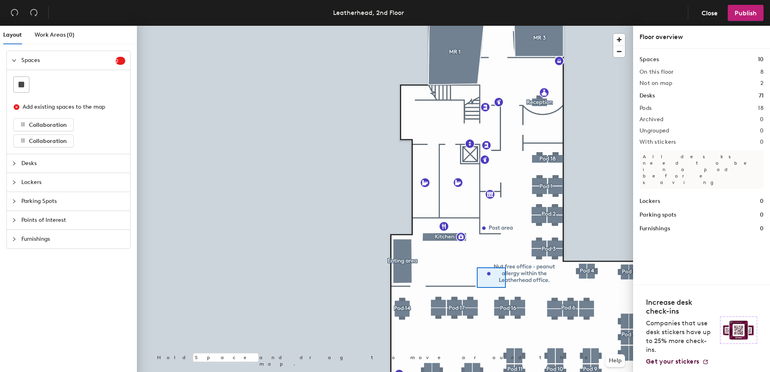
click at [476, 26] on div at bounding box center [385, 26] width 496 height 0
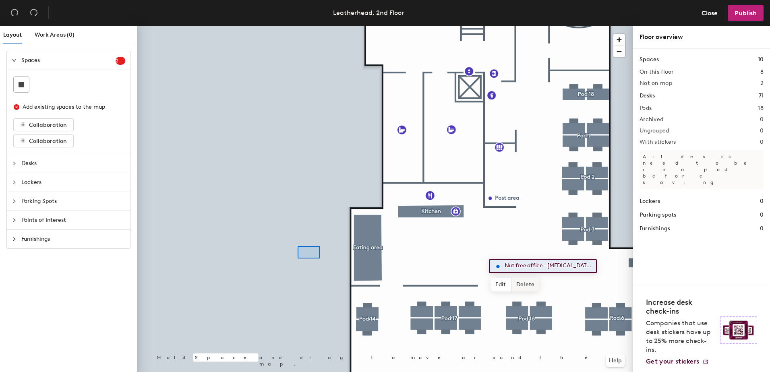
click at [294, 26] on div at bounding box center [385, 26] width 496 height 0
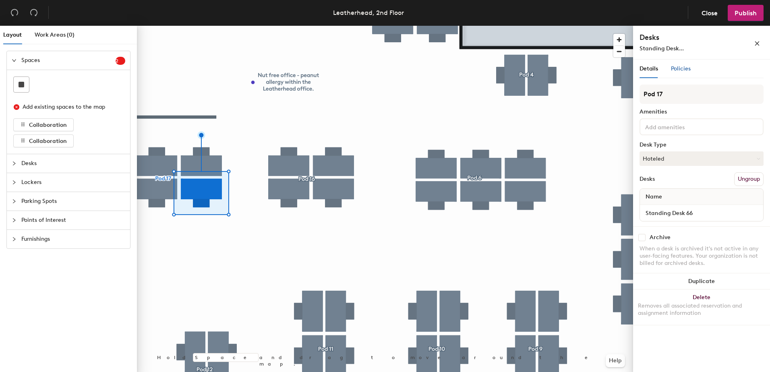
click at [683, 68] on span "Policies" at bounding box center [681, 68] width 20 height 7
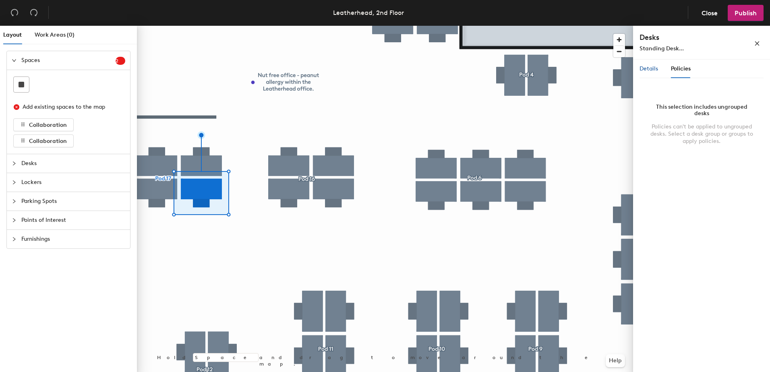
click at [646, 66] on span "Details" at bounding box center [648, 68] width 19 height 7
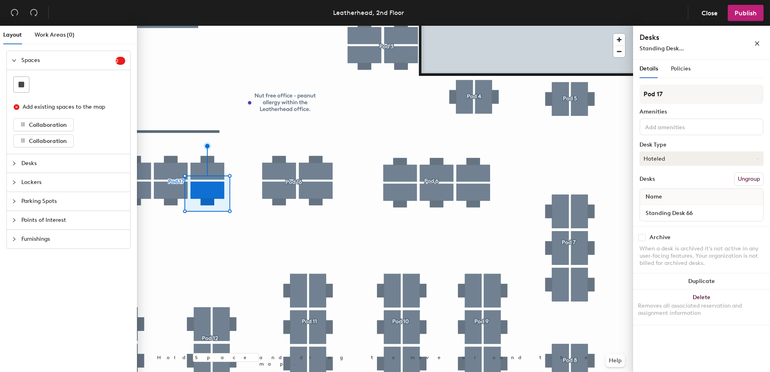
click at [693, 165] on button "Hoteled" at bounding box center [701, 158] width 124 height 14
click at [670, 197] on div "Hot" at bounding box center [680, 196] width 81 height 12
click at [741, 16] on span "Publish" at bounding box center [745, 13] width 22 height 8
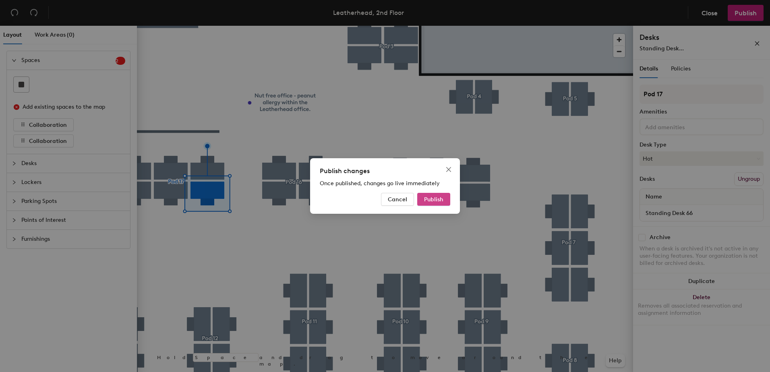
click at [434, 194] on button "Publish" at bounding box center [433, 199] width 33 height 13
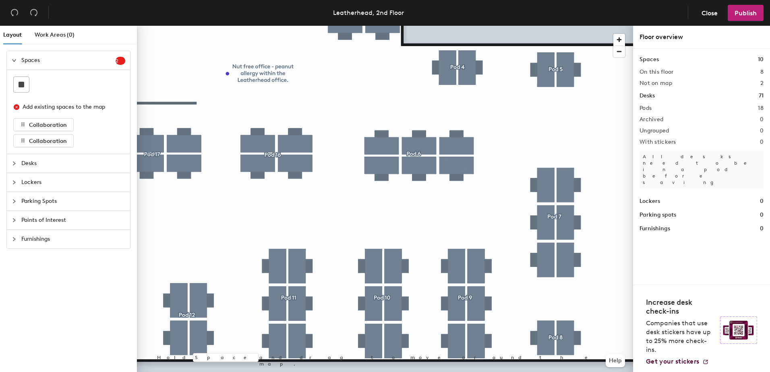
click at [180, 26] on div at bounding box center [385, 26] width 496 height 0
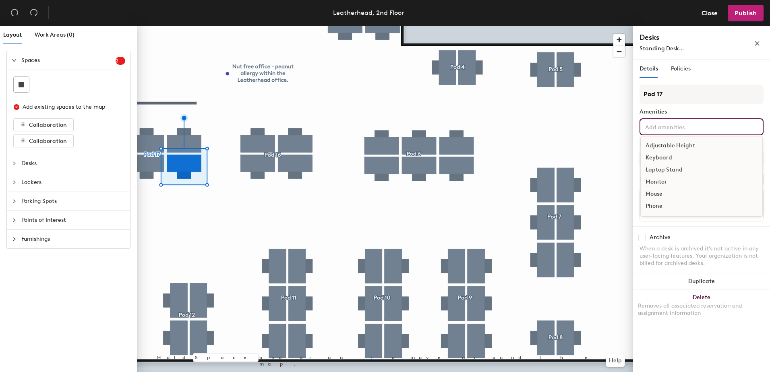
click at [687, 121] on div "Adjustable Height Keyboard Laptop Stand Monitor Mouse Phone Telephone Two monit…" at bounding box center [701, 126] width 124 height 17
drag, startPoint x: 687, startPoint y: 121, endPoint x: 687, endPoint y: 115, distance: 6.1
click at [687, 122] on div "Adjustable Height Keyboard Laptop Stand Monitor Mouse Phone Telephone Two monit…" at bounding box center [701, 126] width 124 height 17
click at [685, 109] on div "Amenities" at bounding box center [701, 112] width 124 height 6
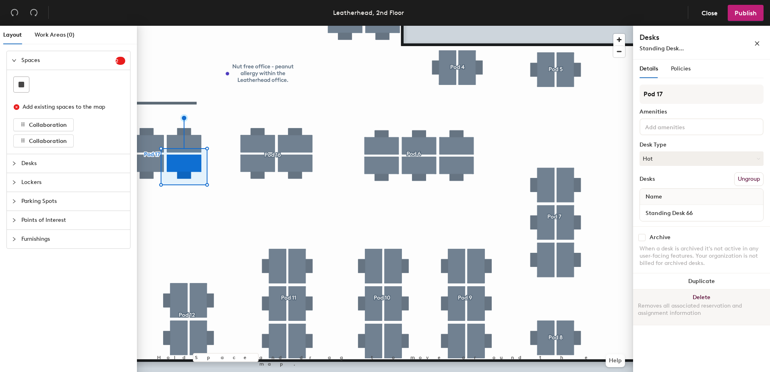
click at [685, 322] on button "Delete Removes all associated reservation and assignment information" at bounding box center [701, 306] width 137 height 35
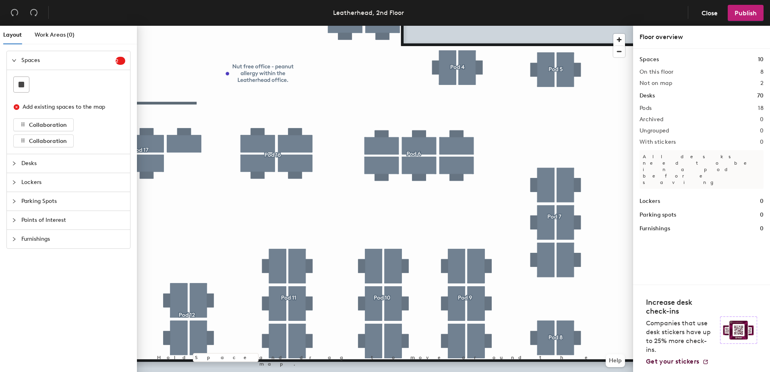
click at [47, 156] on span "Desks" at bounding box center [73, 163] width 104 height 19
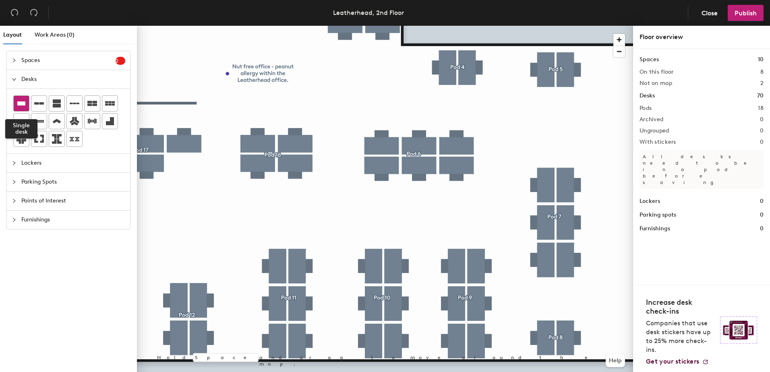
click at [24, 103] on icon at bounding box center [21, 103] width 8 height 4
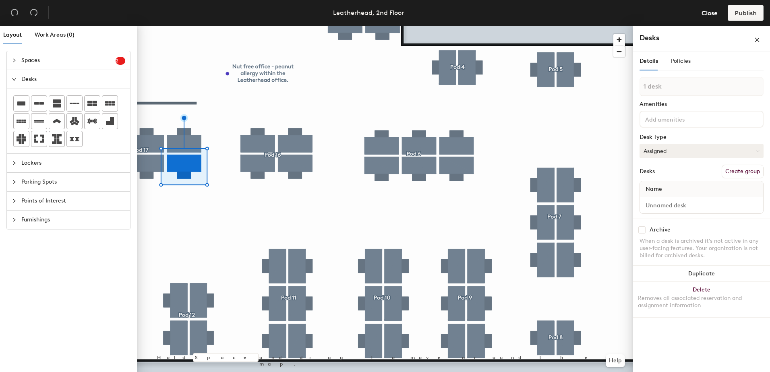
click at [690, 152] on button "Assigned" at bounding box center [701, 151] width 124 height 14
click at [674, 188] on div "Hot" at bounding box center [680, 188] width 81 height 12
click at [676, 119] on input at bounding box center [679, 119] width 72 height 10
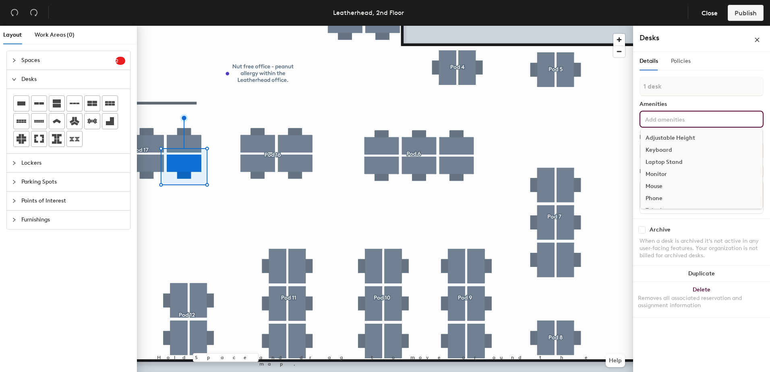
click at [679, 69] on div "Policies" at bounding box center [681, 61] width 20 height 19
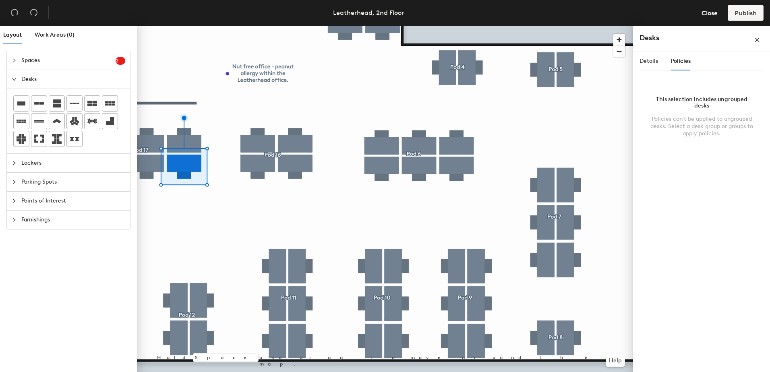
click at [646, 70] on div "Details Policies 1 desk Amenities Desk Type Hot Desks Create group Name Archive…" at bounding box center [701, 98] width 124 height 92
click at [650, 59] on span "Details" at bounding box center [648, 61] width 19 height 7
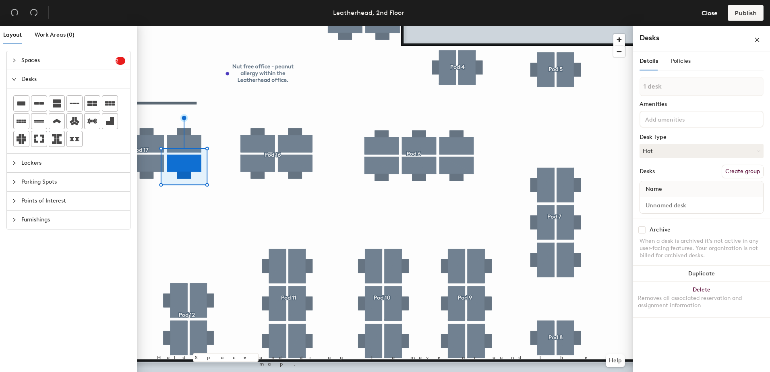
click at [670, 197] on div at bounding box center [701, 205] width 123 height 16
click at [671, 202] on input at bounding box center [701, 205] width 120 height 11
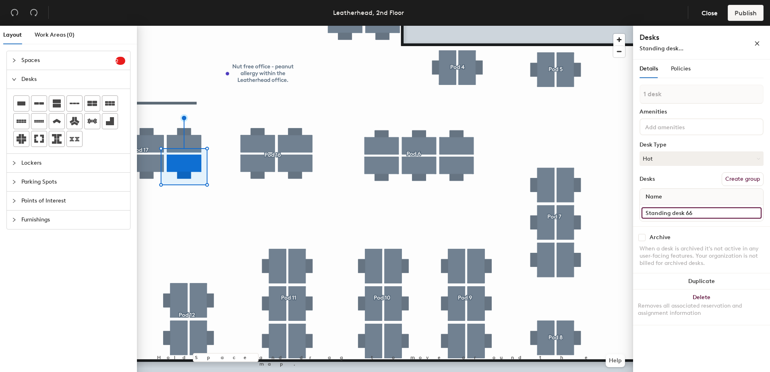
type input "Standing desk 66"
click at [691, 243] on div "Archive When a desk is archived it's not active in any user-facing features. Yo…" at bounding box center [701, 251] width 137 height 50
click at [739, 176] on button "Create group" at bounding box center [742, 179] width 42 height 14
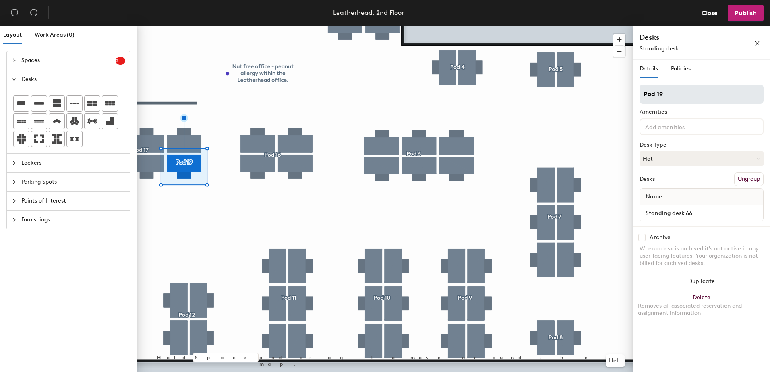
click at [679, 93] on input "Pod 19" at bounding box center [701, 94] width 124 height 19
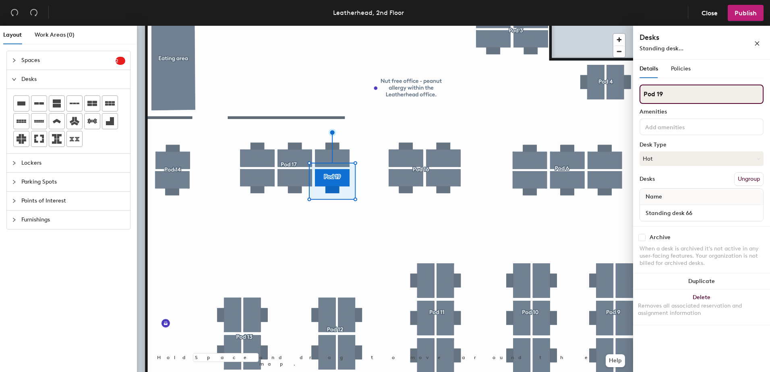
click at [687, 98] on input "Pod 19" at bounding box center [701, 94] width 124 height 19
click at [694, 98] on input "Pod 17" at bounding box center [701, 94] width 124 height 19
type input "Pod 17"
click at [704, 116] on div "Pod 17 Amenities Desk Type Hot Desks Ungroup Name Standing desk 66" at bounding box center [701, 156] width 124 height 142
click at [35, 161] on span "Lockers" at bounding box center [73, 163] width 104 height 19
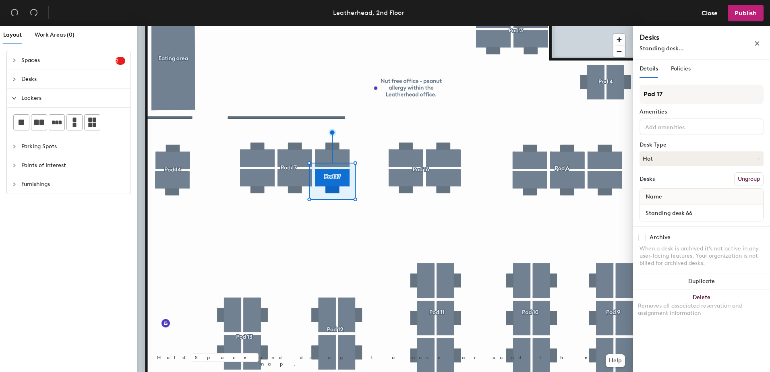
click at [39, 165] on span "Points of Interest" at bounding box center [73, 165] width 104 height 19
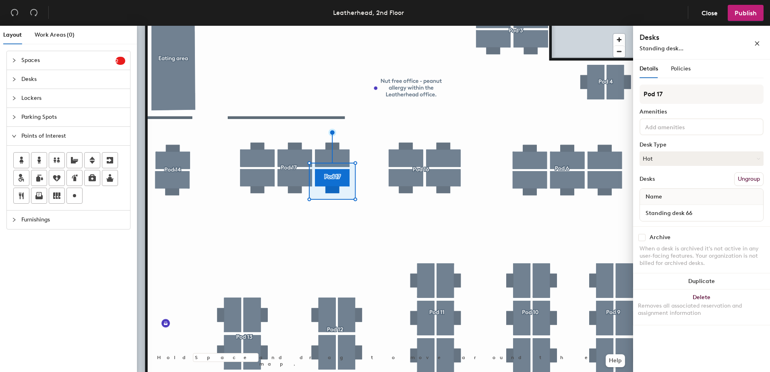
click at [32, 216] on span "Furnishings" at bounding box center [73, 220] width 104 height 19
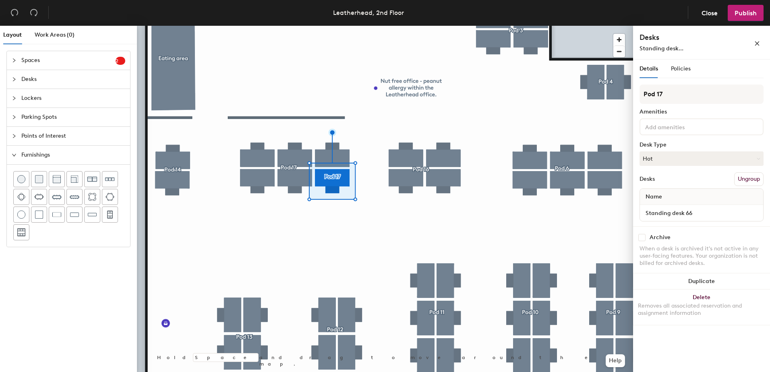
click at [24, 64] on span "Spaces" at bounding box center [68, 60] width 94 height 19
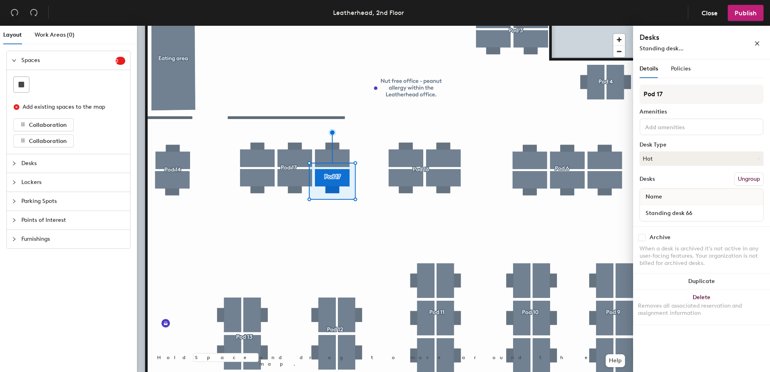
click at [31, 108] on div "Add existing spaces to the map" at bounding box center [71, 107] width 96 height 9
click at [21, 106] on div "Add existing spaces to the map" at bounding box center [68, 107] width 110 height 16
click at [17, 106] on icon "close-circle" at bounding box center [17, 107] width 6 height 6
click at [62, 122] on span "Collaboration" at bounding box center [48, 125] width 38 height 7
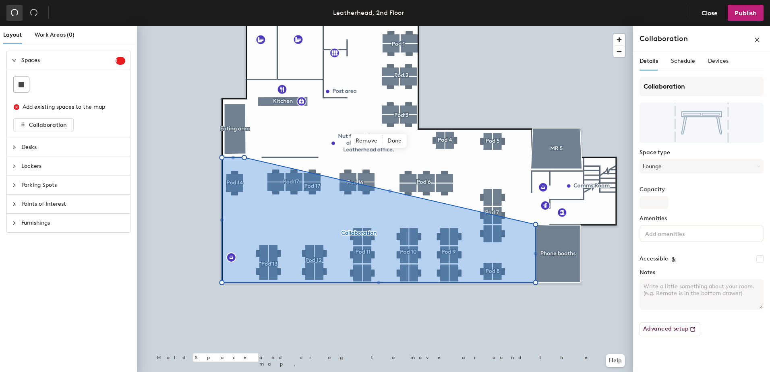
click at [17, 12] on icon "undo" at bounding box center [14, 12] width 8 height 8
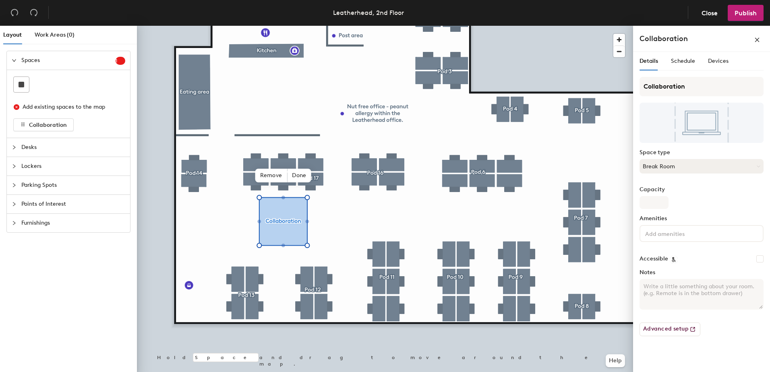
click at [681, 170] on button "Break Room" at bounding box center [701, 166] width 124 height 14
click at [17, 15] on icon "undo" at bounding box center [14, 12] width 7 height 7
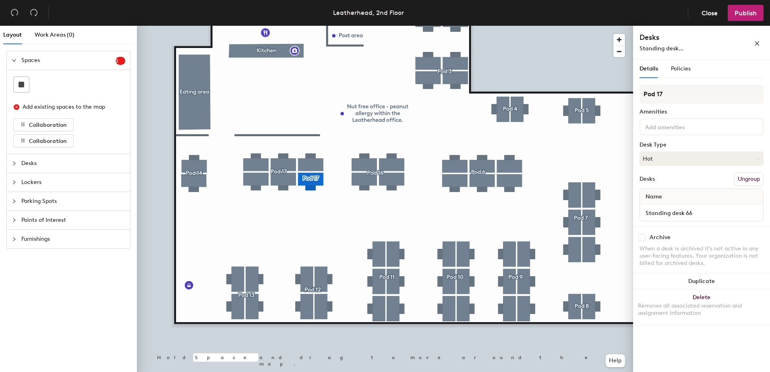
click at [64, 160] on span "Desks" at bounding box center [73, 163] width 104 height 19
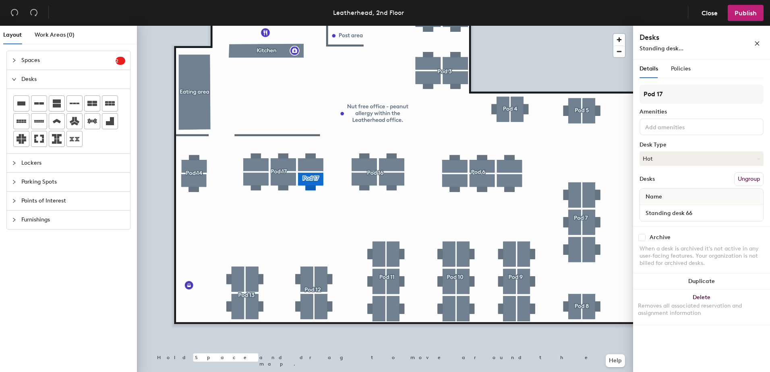
click at [57, 163] on span "Lockers" at bounding box center [73, 163] width 104 height 19
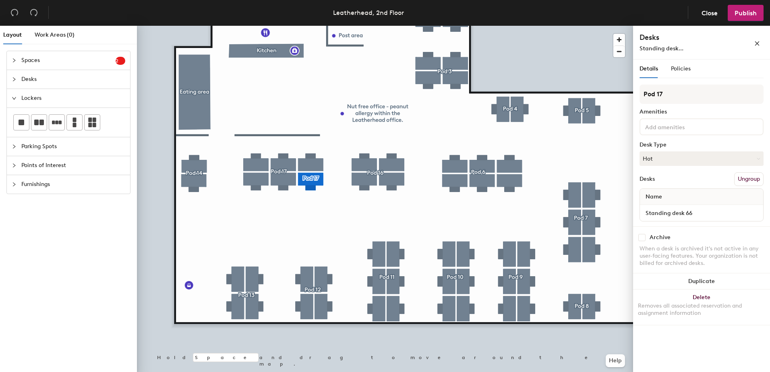
click at [56, 180] on span "Furnishings" at bounding box center [73, 184] width 104 height 19
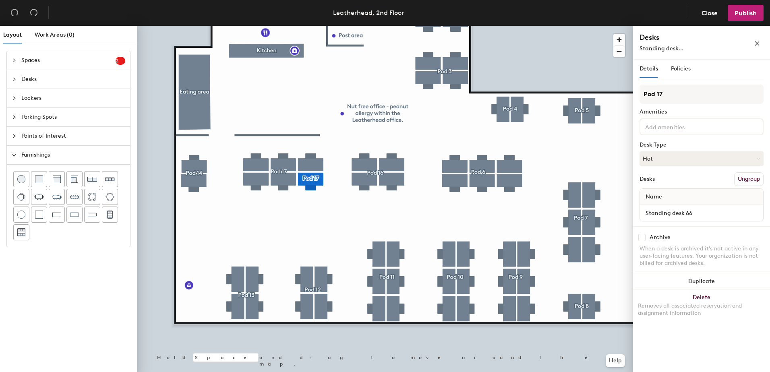
click at [66, 142] on span "Points of Interest" at bounding box center [73, 136] width 104 height 19
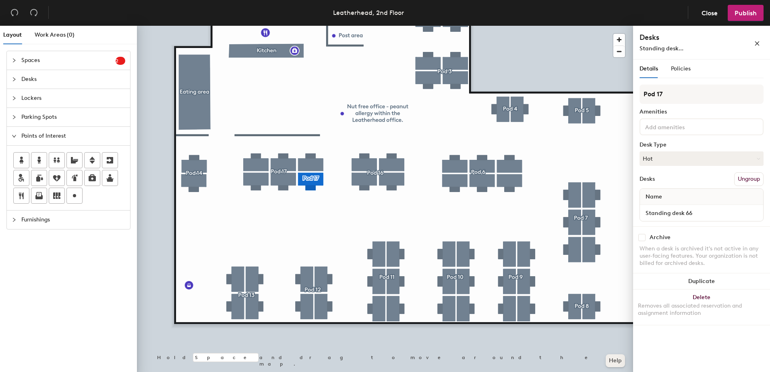
click at [613, 361] on button "Help" at bounding box center [614, 360] width 19 height 13
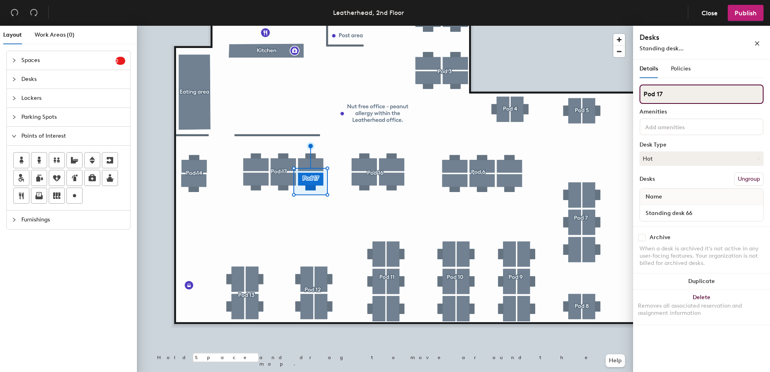
click at [669, 96] on input "Pod 17" at bounding box center [701, 94] width 124 height 19
drag, startPoint x: 669, startPoint y: 96, endPoint x: 637, endPoint y: 97, distance: 32.2
click at [637, 97] on div "Details Policies Pod 17 Amenities Desk Type Hot Desks Ungroup Name Standing des…" at bounding box center [701, 218] width 137 height 316
click at [689, 171] on div "Amenities Desk Type Hot Desks Ungroup Name Standing desk 66" at bounding box center [701, 156] width 124 height 142
click at [689, 174] on div "Desks Ungroup" at bounding box center [701, 179] width 124 height 14
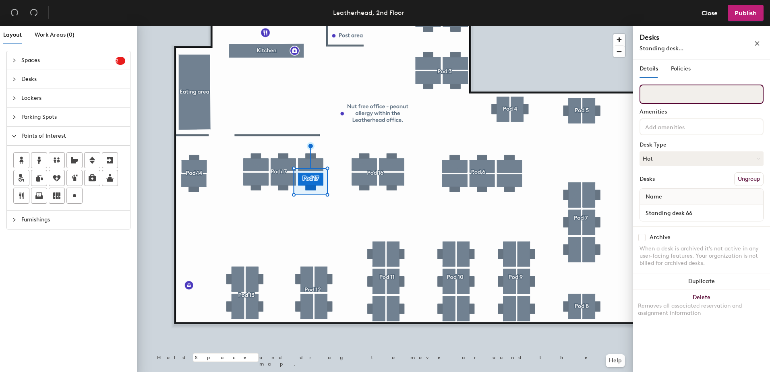
click at [676, 97] on input at bounding box center [701, 94] width 124 height 19
type input "P"
click at [684, 177] on div "Desks Ungroup" at bounding box center [701, 179] width 124 height 14
click at [670, 103] on input "P" at bounding box center [701, 94] width 124 height 19
click at [700, 176] on div "Desks Ungroup" at bounding box center [701, 179] width 124 height 14
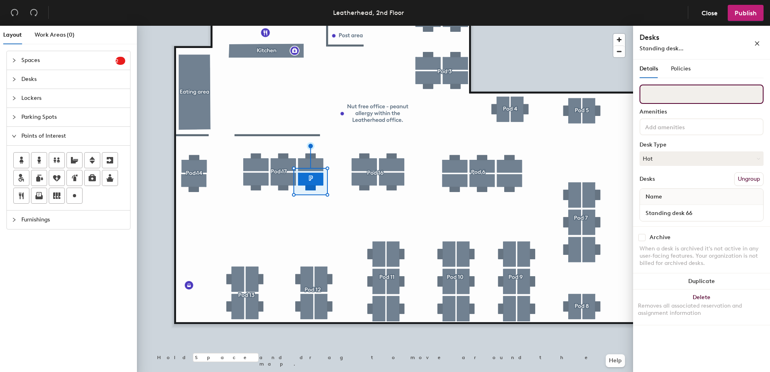
click at [684, 93] on input at bounding box center [701, 94] width 124 height 19
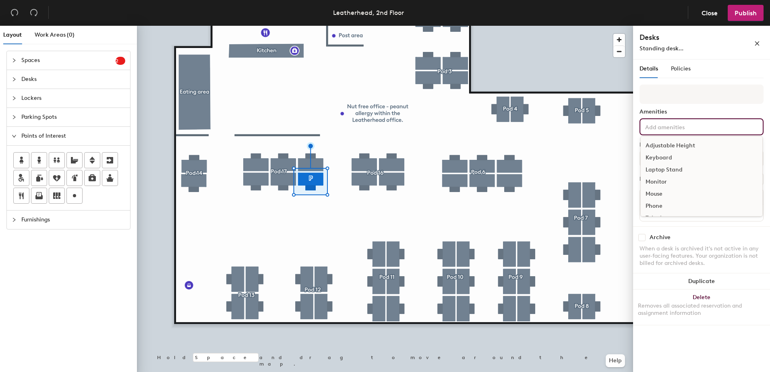
click at [679, 132] on div "Adjustable Height Keyboard Laptop Stand Monitor Mouse Phone Telephone Two monit…" at bounding box center [701, 126] width 124 height 17
click at [672, 144] on div "Adjustable Height" at bounding box center [701, 146] width 122 height 12
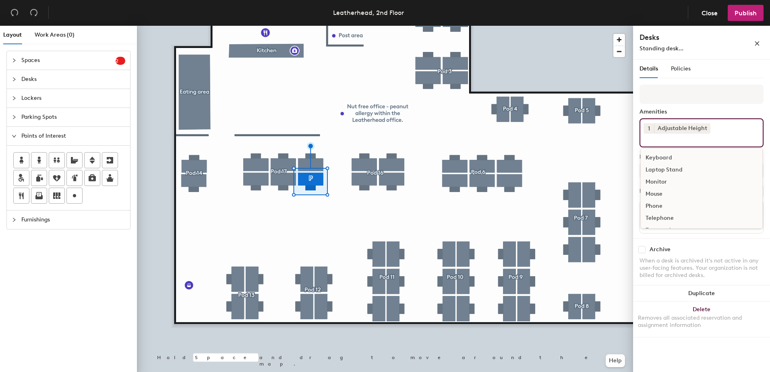
click at [660, 196] on div "Mouse" at bounding box center [701, 194] width 122 height 12
click at [664, 220] on div "Two monitors" at bounding box center [701, 218] width 122 height 12
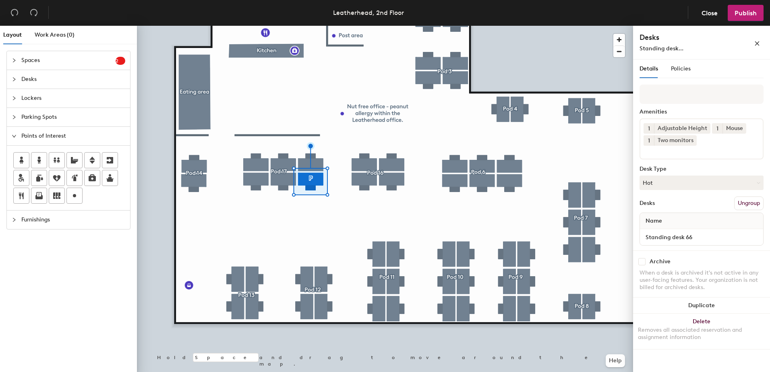
click at [689, 258] on div "Archive When a desk is archived it's not active in any user-facing features. Yo…" at bounding box center [701, 275] width 137 height 50
click at [729, 147] on div "1 Adjustable Height 1 Mouse 1 Two monitors" at bounding box center [701, 138] width 124 height 41
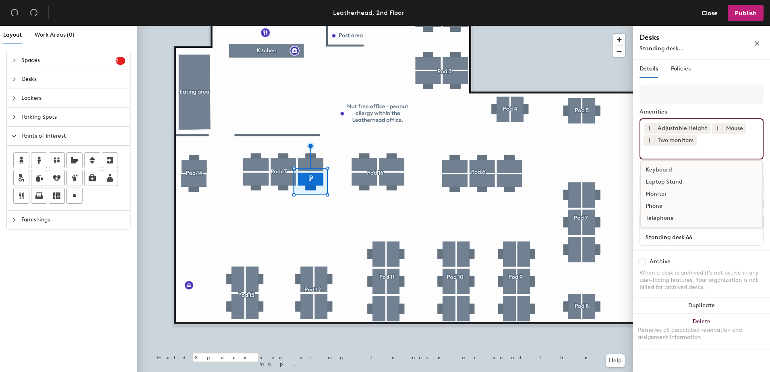
click at [666, 167] on div "Keyboard" at bounding box center [701, 170] width 122 height 12
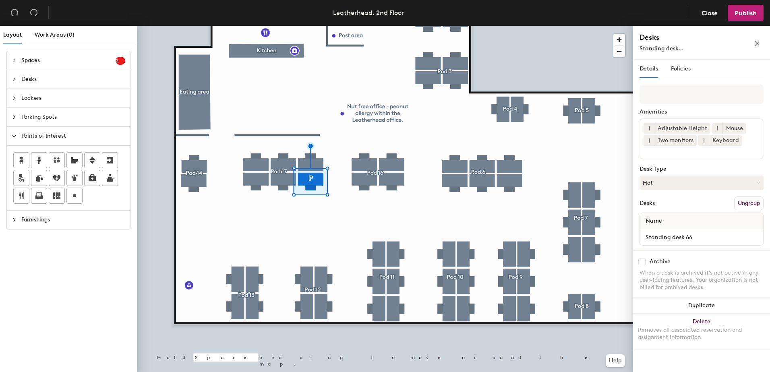
click at [696, 260] on div "Archive" at bounding box center [701, 261] width 124 height 7
click at [41, 120] on span "Parking Spots" at bounding box center [73, 117] width 104 height 19
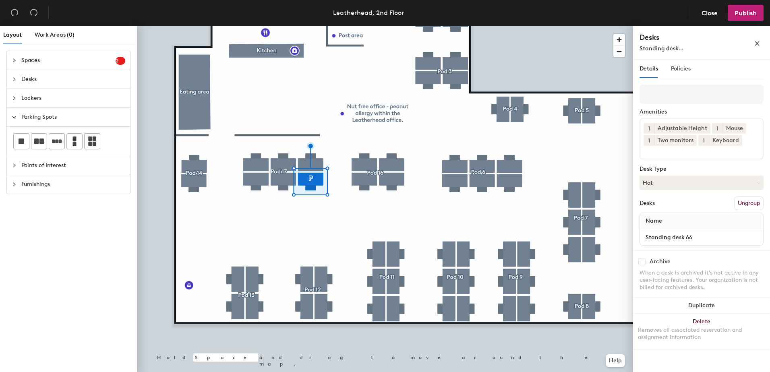
click at [39, 101] on span "Lockers" at bounding box center [73, 98] width 104 height 19
click at [37, 80] on span "Desks" at bounding box center [73, 79] width 104 height 19
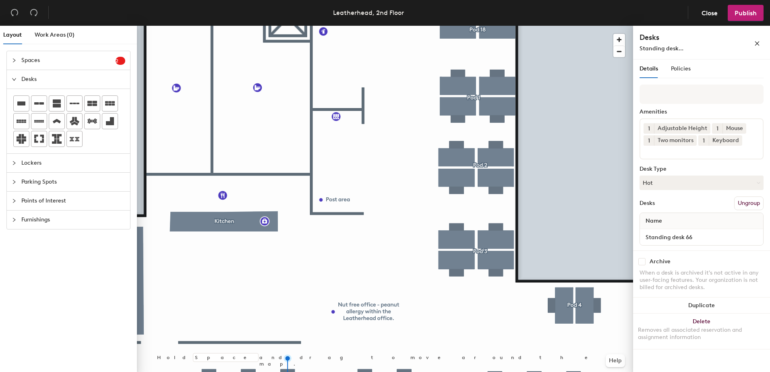
click at [33, 79] on span "Desks" at bounding box center [73, 79] width 104 height 19
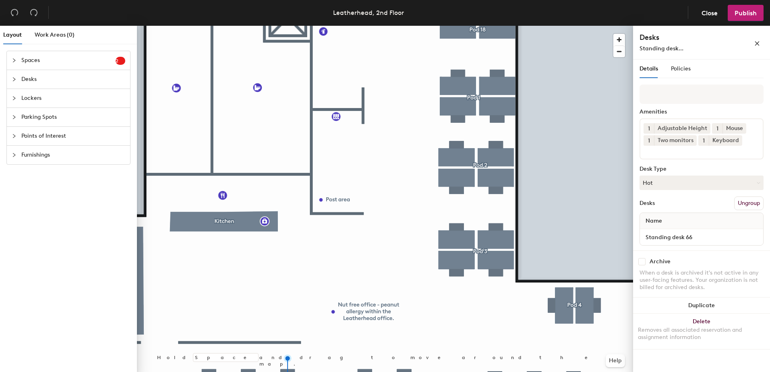
click at [24, 61] on span "Spaces" at bounding box center [68, 60] width 94 height 19
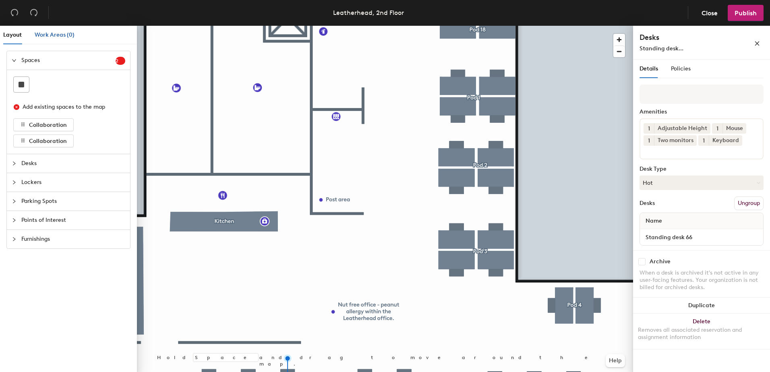
click at [44, 33] on span "Work Areas (0)" at bounding box center [55, 34] width 40 height 7
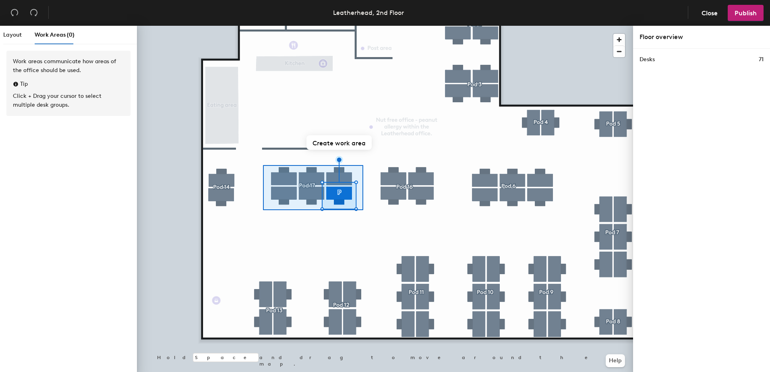
click at [262, 26] on div at bounding box center [385, 26] width 496 height 0
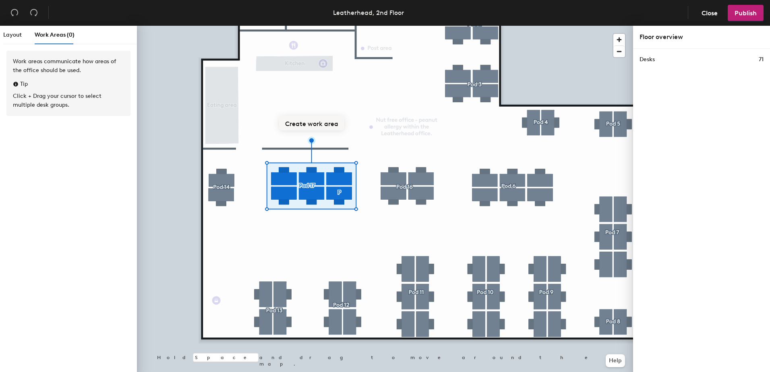
click at [320, 120] on button "Create work area" at bounding box center [311, 123] width 65 height 14
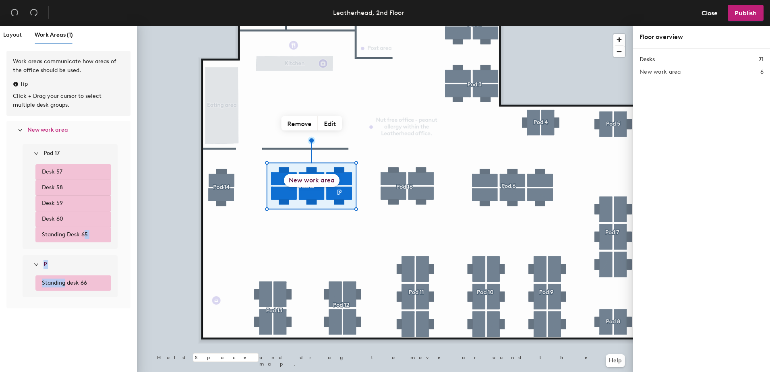
drag, startPoint x: 66, startPoint y: 285, endPoint x: 85, endPoint y: 248, distance: 41.6
click at [85, 248] on div "Pod 17 Desk 57 Desk 58 Desk 59 Desk 60 Standing Desk 65 P Standing desk 66" at bounding box center [68, 220] width 98 height 153
click at [54, 131] on span "New work area" at bounding box center [47, 129] width 41 height 7
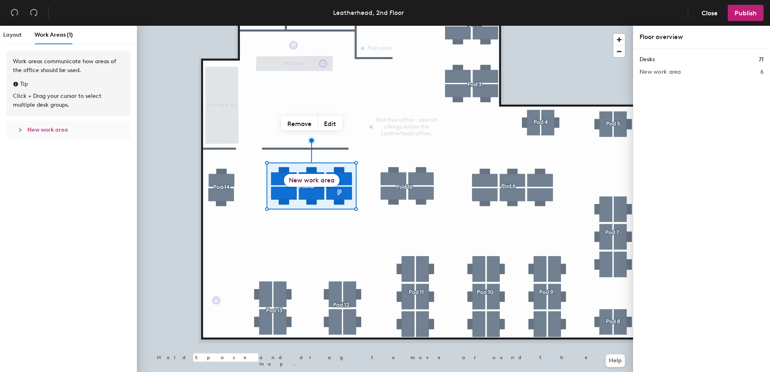
click at [326, 179] on div "New work area" at bounding box center [312, 180] width 56 height 13
click at [76, 131] on span "New work area" at bounding box center [73, 130] width 92 height 9
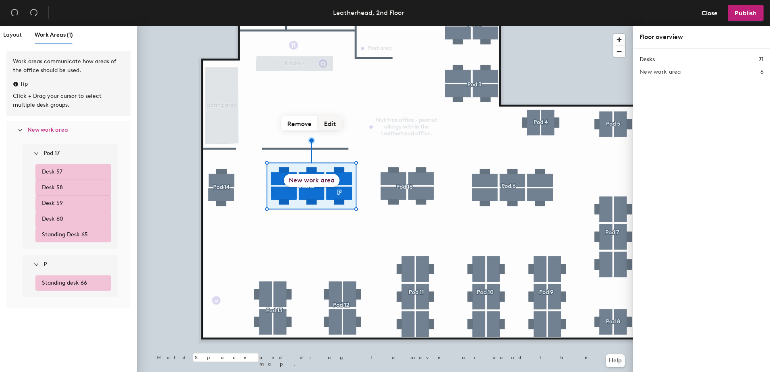
click at [328, 122] on button "Edit" at bounding box center [330, 123] width 24 height 14
type input "Pod 17"
drag, startPoint x: 328, startPoint y: 122, endPoint x: 306, endPoint y: 186, distance: 67.9
click at [310, 176] on div "Pod 17" at bounding box center [311, 180] width 28 height 13
click at [318, 180] on div "Pod 17" at bounding box center [311, 180] width 28 height 13
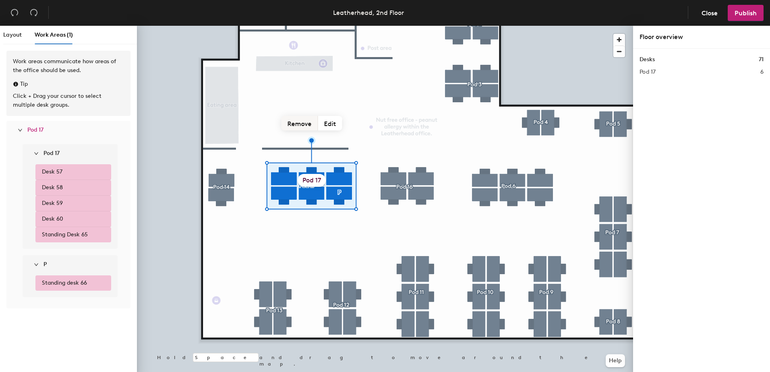
click at [305, 126] on button "Remove" at bounding box center [299, 123] width 37 height 14
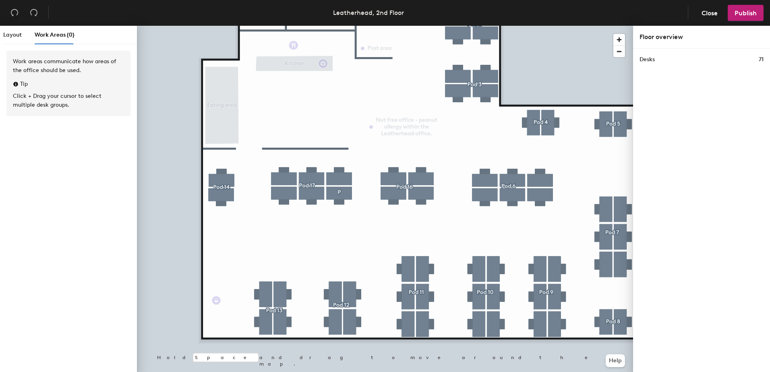
click at [349, 26] on div at bounding box center [385, 26] width 496 height 0
click at [21, 37] on span "Layout" at bounding box center [12, 34] width 19 height 7
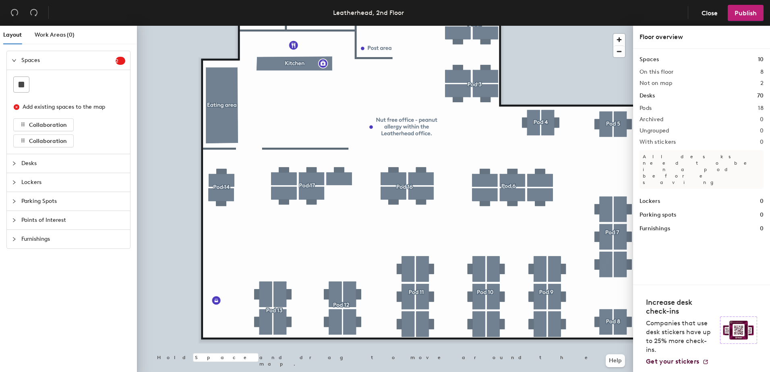
click at [62, 171] on span "Desks" at bounding box center [73, 163] width 104 height 19
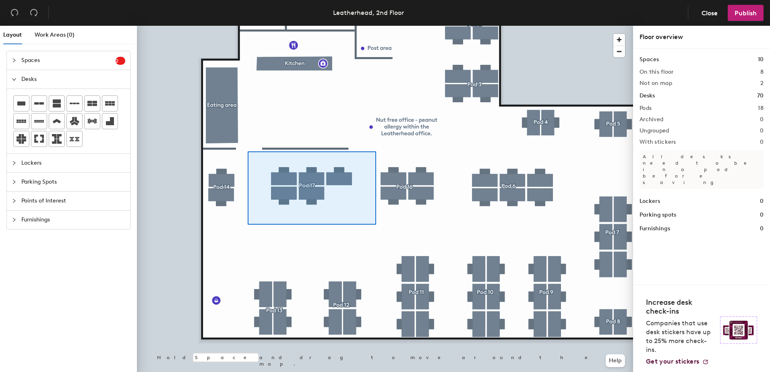
click at [374, 26] on div at bounding box center [385, 26] width 496 height 0
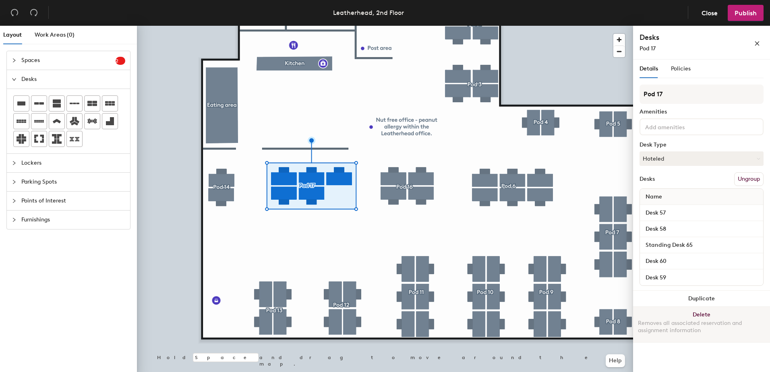
click at [719, 317] on button "Delete Removes all associated reservation and assignment information" at bounding box center [701, 324] width 137 height 35
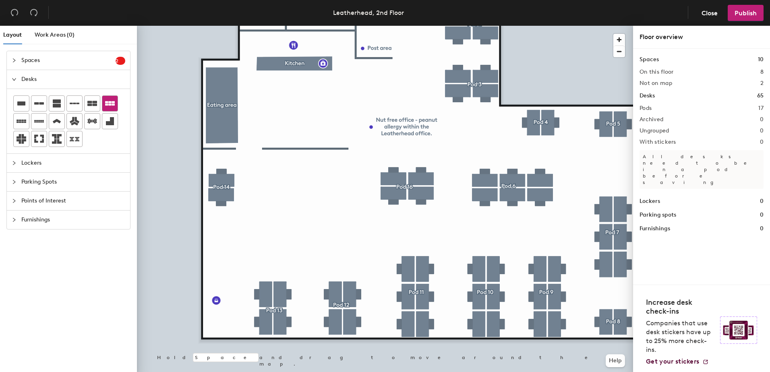
click at [115, 107] on div at bounding box center [109, 103] width 15 height 15
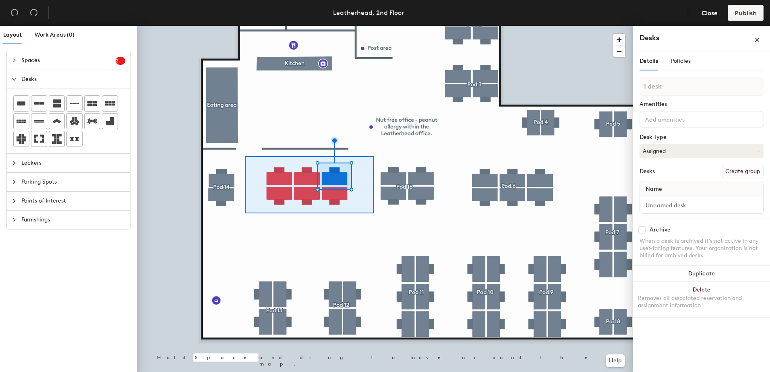
type input "6 desks"
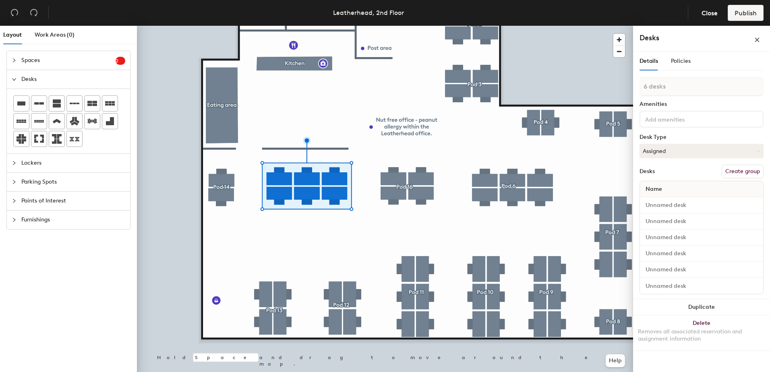
click at [731, 176] on button "Create group" at bounding box center [742, 172] width 42 height 14
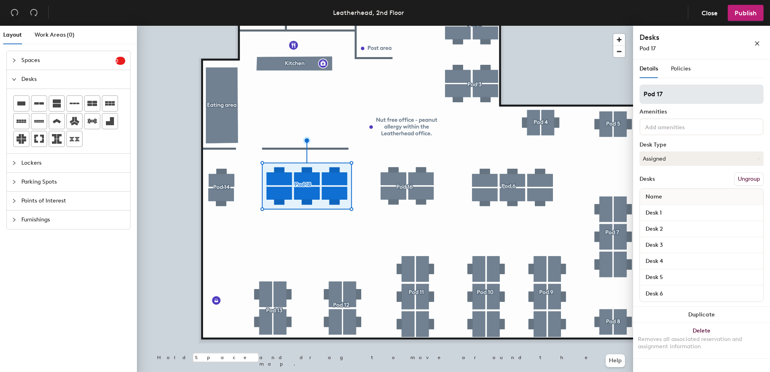
type input "Pod 17"
click at [690, 134] on div at bounding box center [701, 126] width 124 height 17
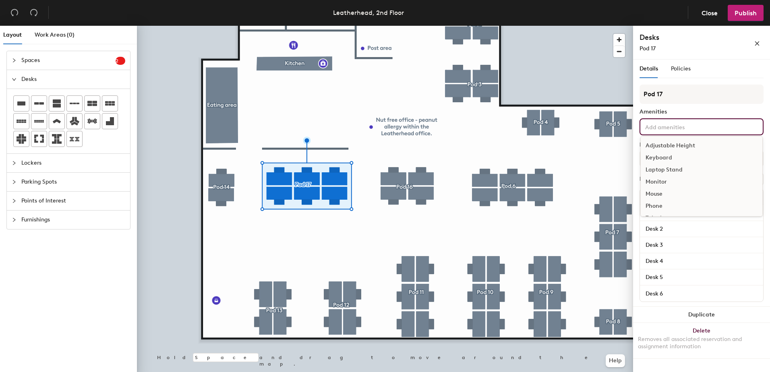
click at [765, 248] on div "Details Policies Pod 17 Amenities Adjustable Height Keyboard Laptop Stand Monit…" at bounding box center [701, 218] width 137 height 316
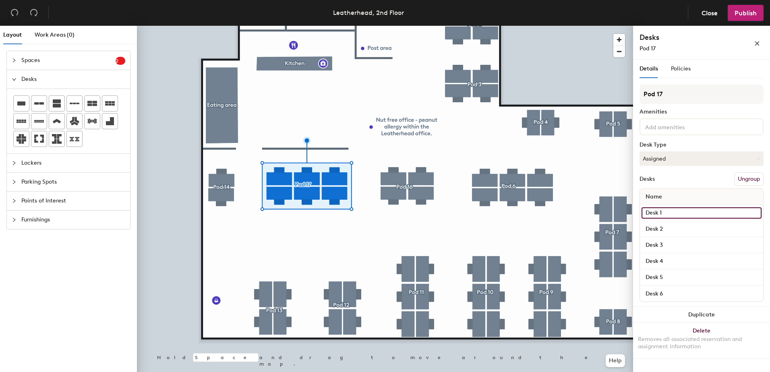
click at [695, 210] on input "Desk 1" at bounding box center [701, 212] width 120 height 11
type input "desk 57"
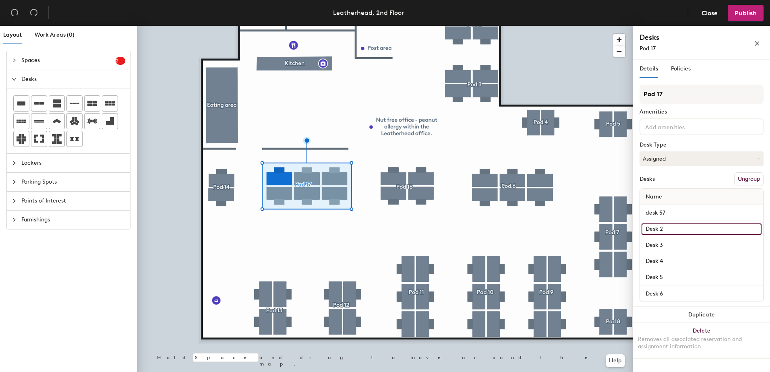
click at [676, 232] on input "Desk 2" at bounding box center [701, 228] width 120 height 11
type input "desk 58"
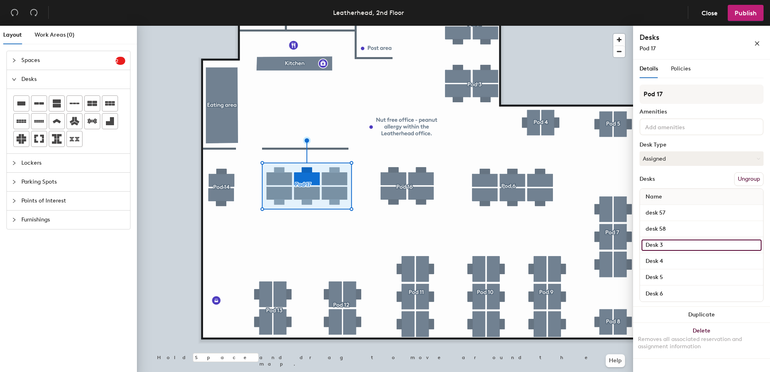
click at [668, 243] on input "Desk 3" at bounding box center [701, 245] width 120 height 11
type input "desk 59"
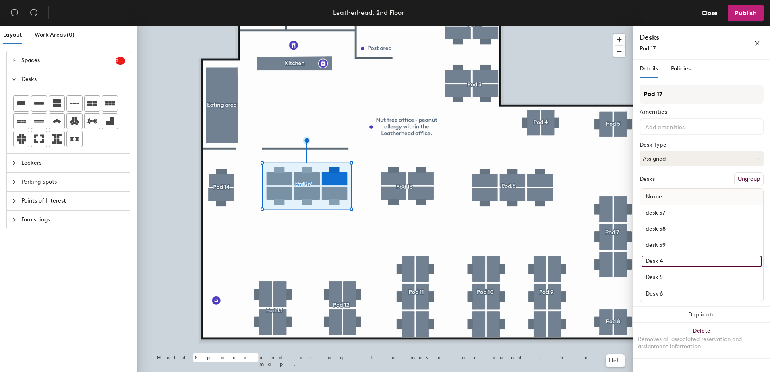
click at [666, 263] on input "Desk 4" at bounding box center [701, 261] width 120 height 11
type input "desk 60"
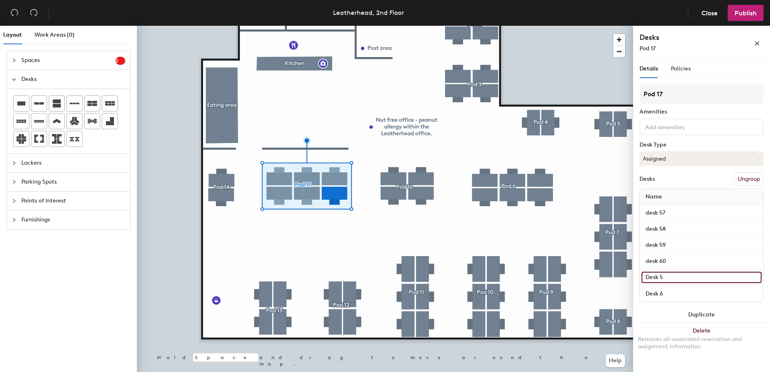
click at [668, 274] on input "Desk 5" at bounding box center [701, 277] width 120 height 11
type input "desk 61"
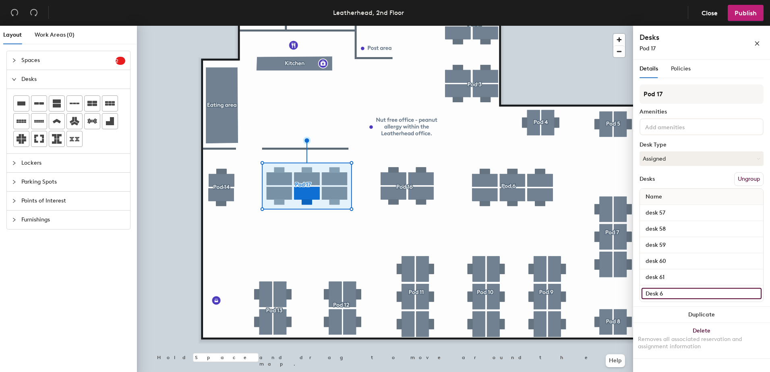
click at [671, 290] on input "Desk 6" at bounding box center [701, 293] width 120 height 11
type input "desk 62"
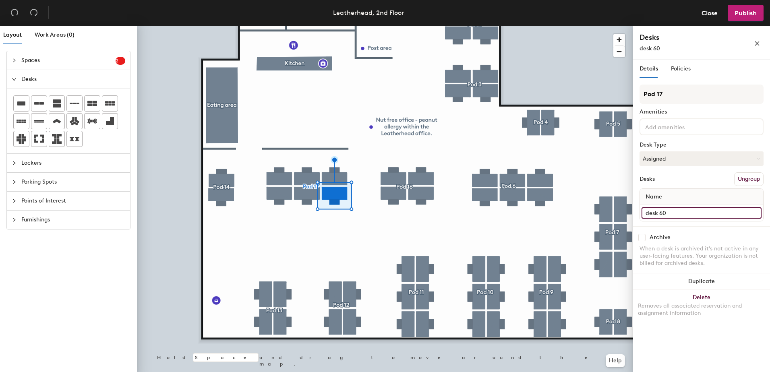
click at [644, 212] on input "desk 60" at bounding box center [701, 212] width 120 height 11
click at [646, 212] on input "desk 60" at bounding box center [701, 212] width 120 height 11
type input "standing desk 60"
click at [647, 211] on input "desk 59" at bounding box center [701, 212] width 120 height 11
click at [644, 217] on input "desk 59" at bounding box center [701, 212] width 120 height 11
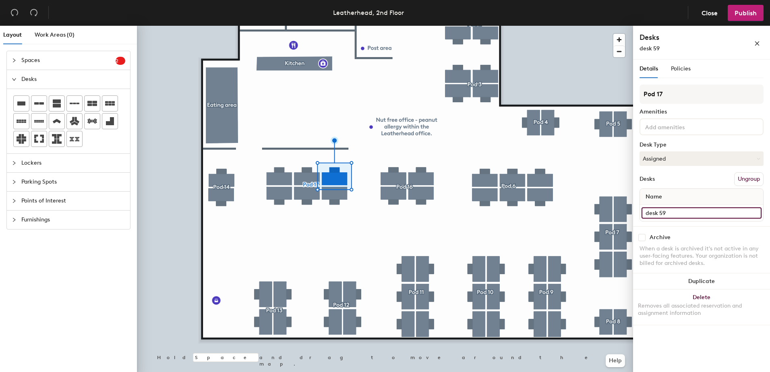
click at [647, 213] on input "desk 59" at bounding box center [701, 212] width 120 height 11
type input "standing desk 59"
click at [682, 338] on div "Details Policies Pod 17 Amenities Desk Type Assigned Desks Ungroup Name standin…" at bounding box center [701, 218] width 137 height 316
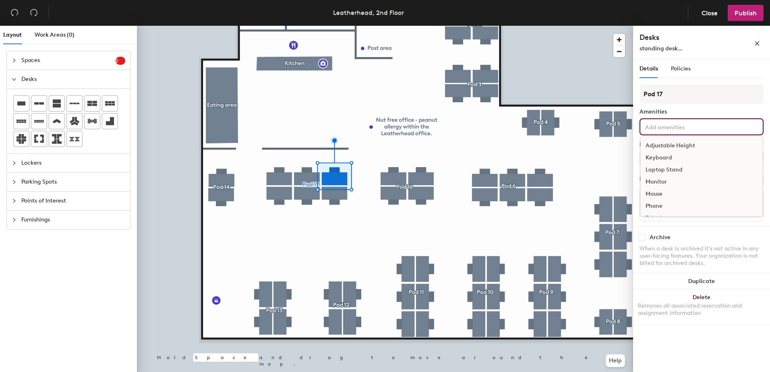
click at [670, 121] on div "Adjustable Height Keyboard Laptop Stand Monitor Mouse Phone Telephone Two monit…" at bounding box center [701, 126] width 124 height 17
click at [683, 146] on div "Adjustable Height" at bounding box center [701, 146] width 122 height 12
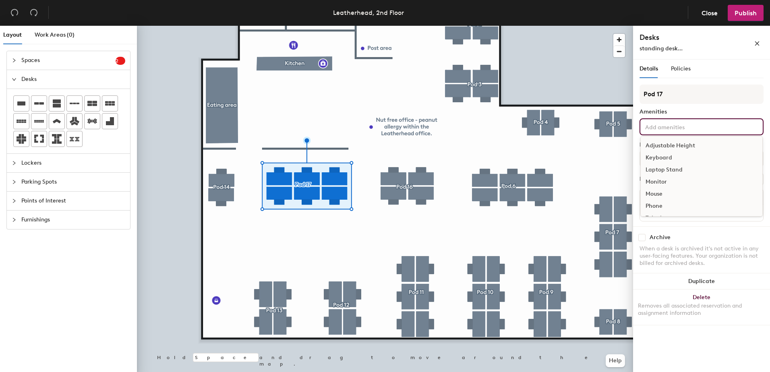
click at [684, 131] on div "Adjustable Height Keyboard Laptop Stand Monitor Mouse Phone Telephone Two monit…" at bounding box center [701, 126] width 124 height 17
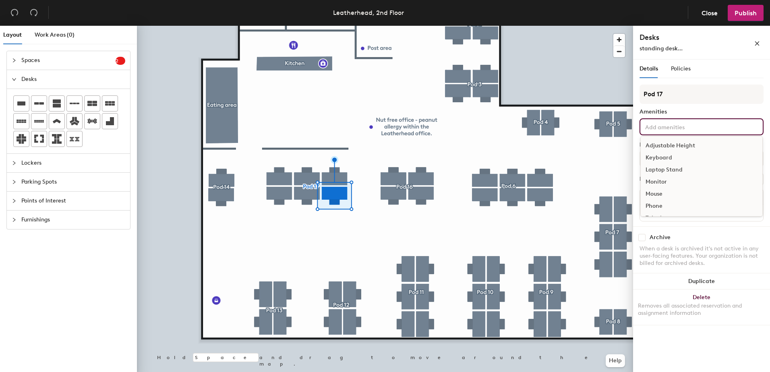
click at [688, 145] on div "Adjustable Height" at bounding box center [701, 146] width 122 height 12
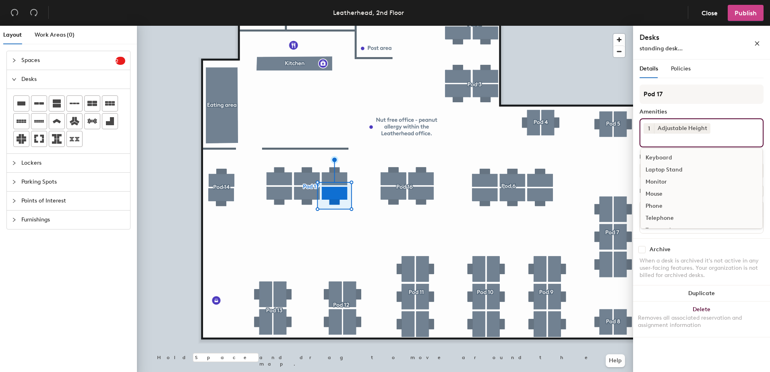
click at [748, 18] on button "Publish" at bounding box center [745, 13] width 36 height 16
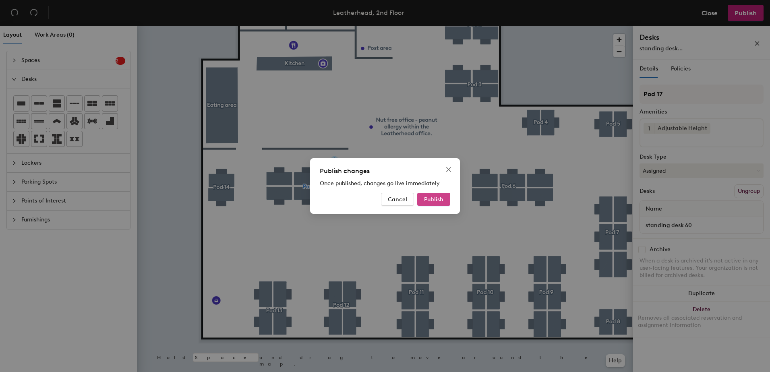
click at [439, 201] on span "Publish" at bounding box center [433, 199] width 19 height 7
